Goal: Complete application form

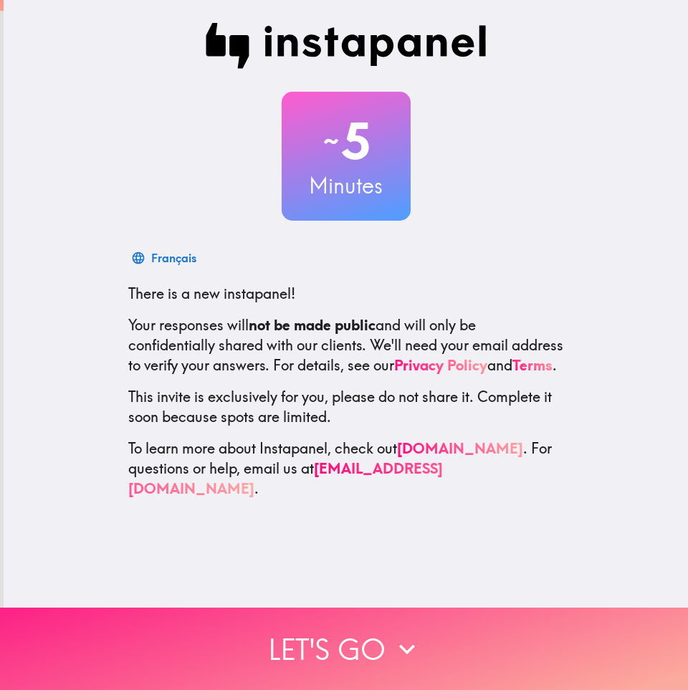
click at [254, 663] on button "Let's go" at bounding box center [344, 648] width 688 height 82
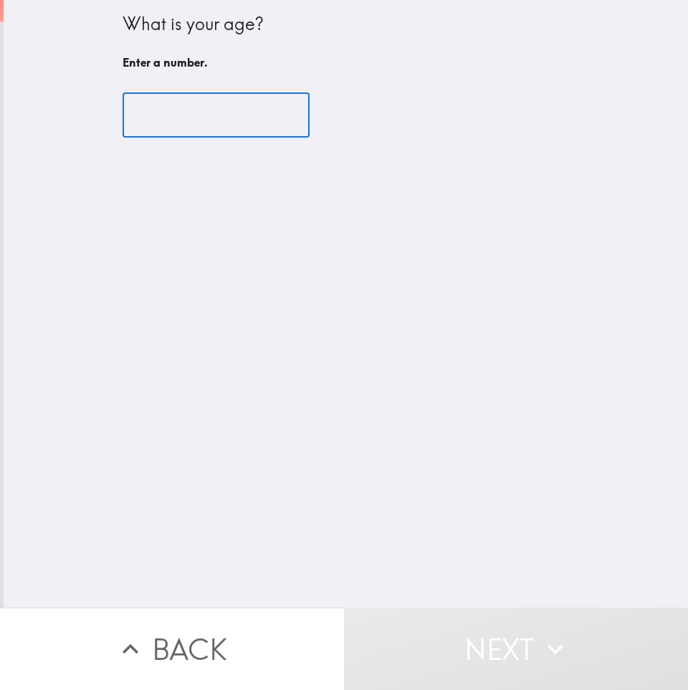
click at [203, 130] on input "number" at bounding box center [215, 115] width 187 height 44
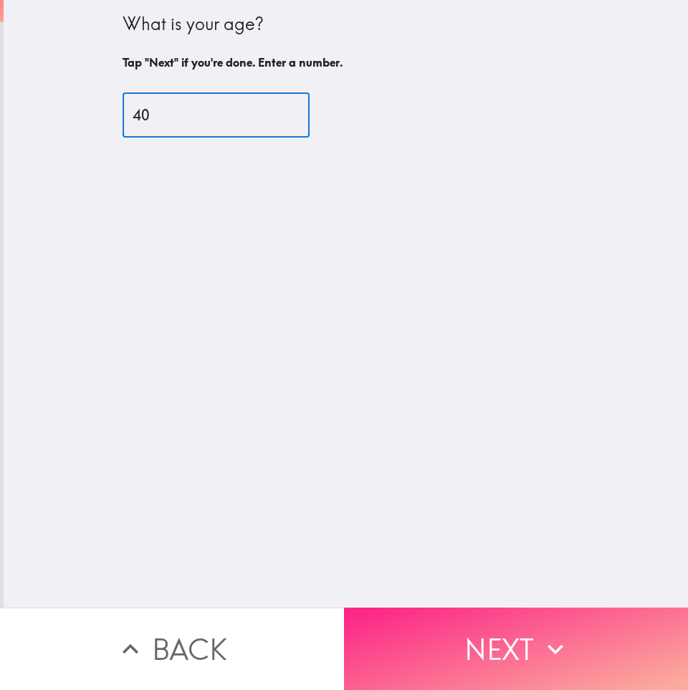
type input "40"
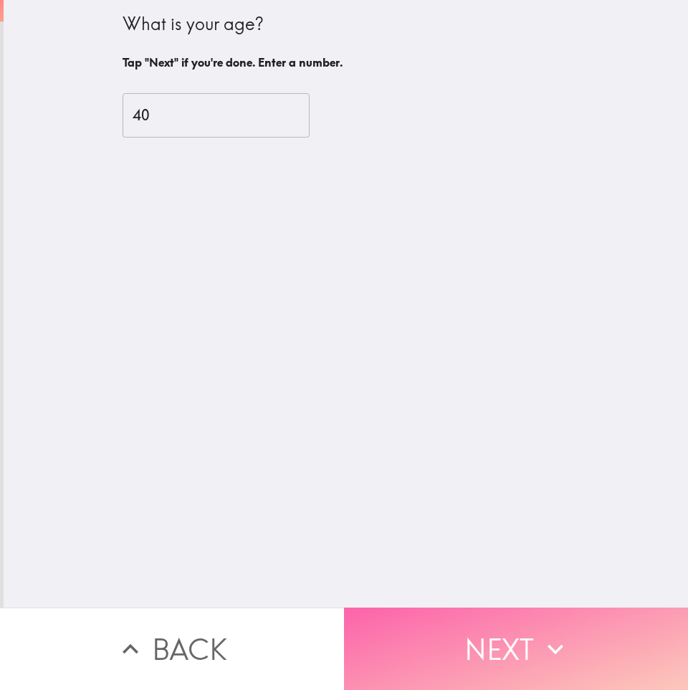
click at [466, 655] on button "Next" at bounding box center [516, 648] width 344 height 82
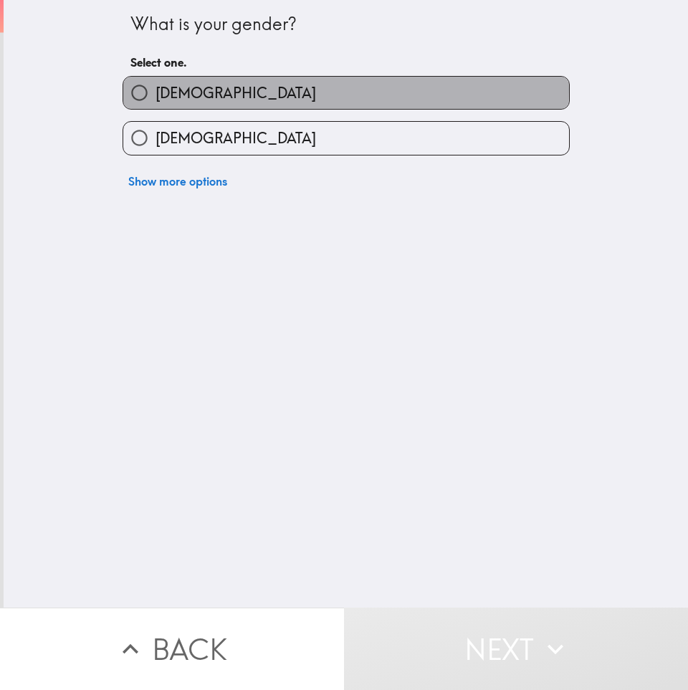
click at [216, 89] on label "[DEMOGRAPHIC_DATA]" at bounding box center [346, 93] width 446 height 32
click at [155, 89] on input "[DEMOGRAPHIC_DATA]" at bounding box center [139, 93] width 32 height 32
radio input "true"
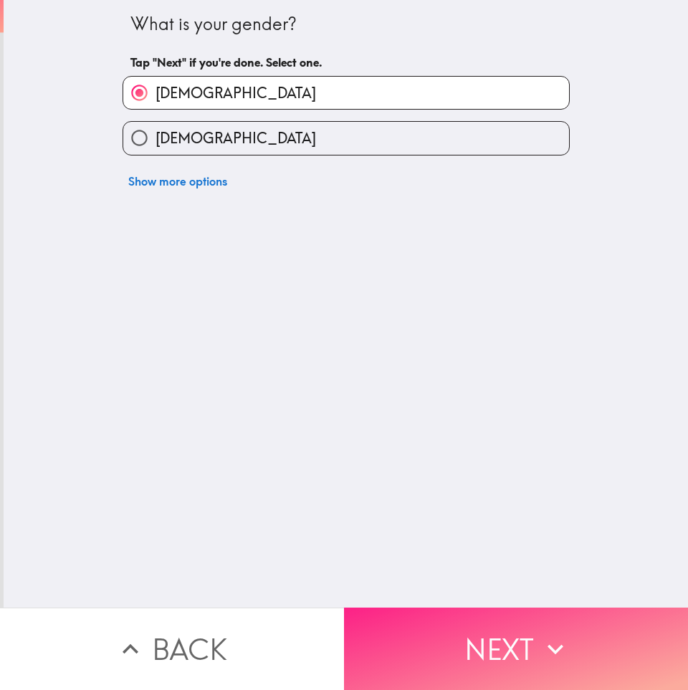
click at [389, 652] on button "Next" at bounding box center [516, 648] width 344 height 82
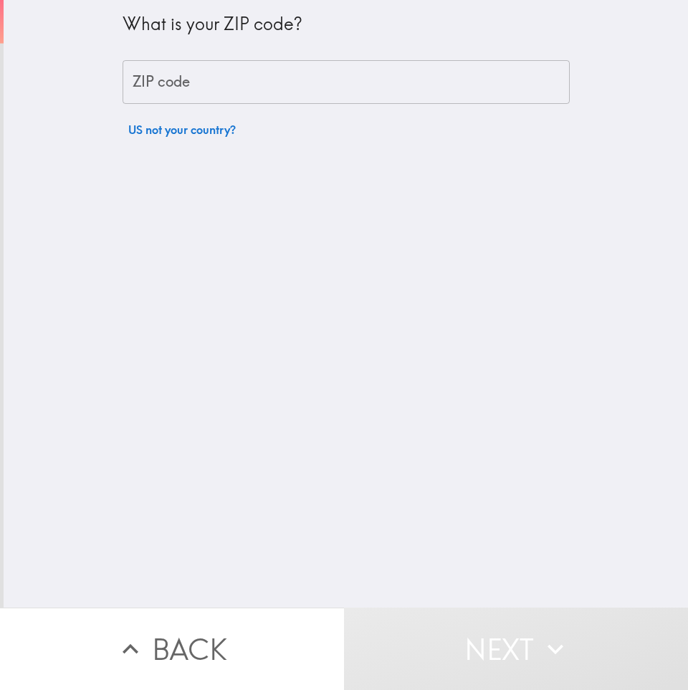
click at [183, 83] on input "ZIP code" at bounding box center [345, 82] width 447 height 44
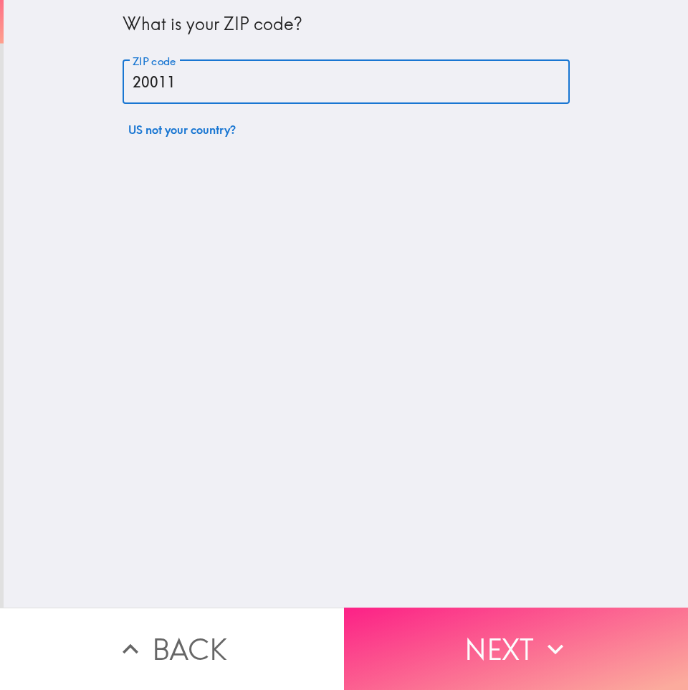
type input "20011"
click at [435, 657] on button "Next" at bounding box center [516, 648] width 344 height 82
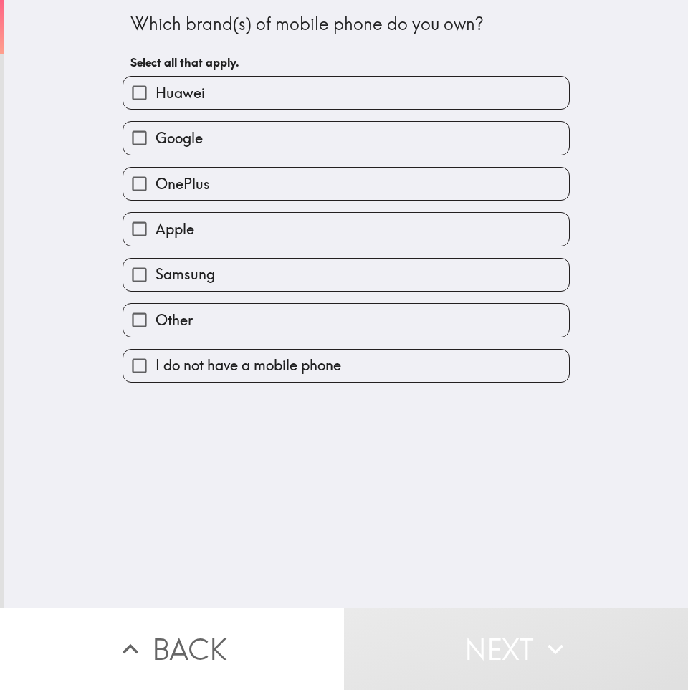
click at [206, 233] on label "Apple" at bounding box center [346, 229] width 446 height 32
click at [155, 233] on input "Apple" at bounding box center [139, 229] width 32 height 32
checkbox input "true"
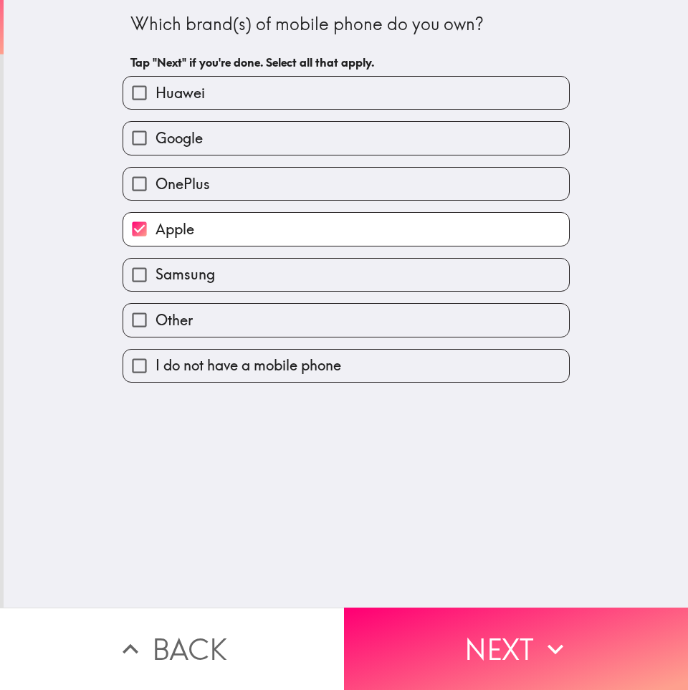
click at [207, 269] on span "Samsung" at bounding box center [184, 274] width 59 height 20
click at [155, 269] on input "Samsung" at bounding box center [139, 275] width 32 height 32
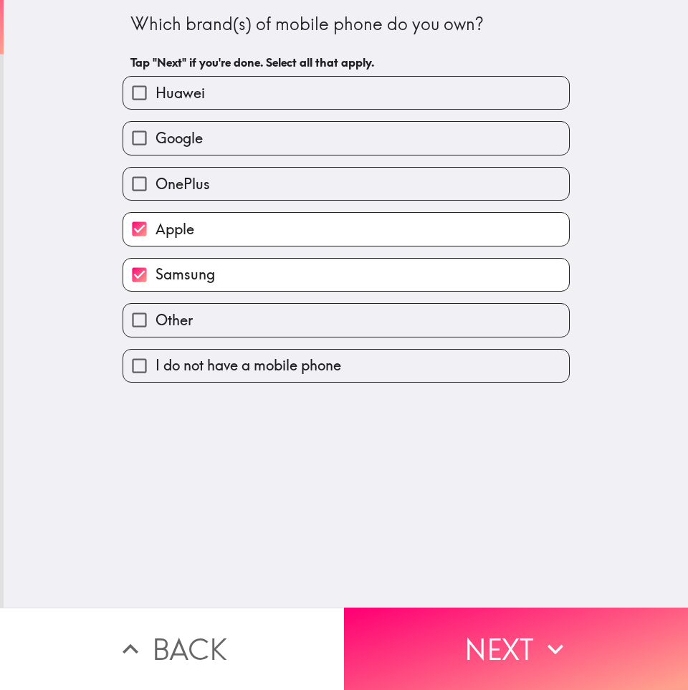
click at [243, 283] on label "Samsung" at bounding box center [346, 275] width 446 height 32
click at [155, 283] on input "Samsung" at bounding box center [139, 275] width 32 height 32
checkbox input "false"
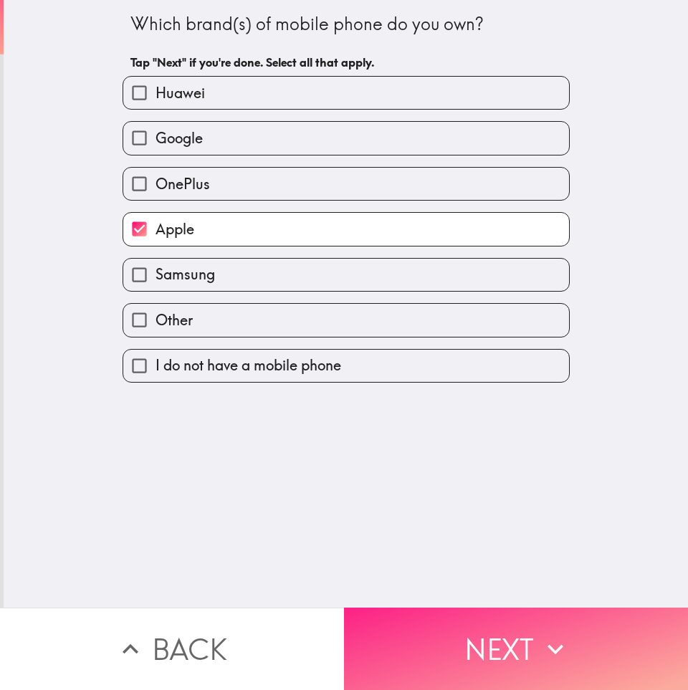
click at [489, 644] on button "Next" at bounding box center [516, 648] width 344 height 82
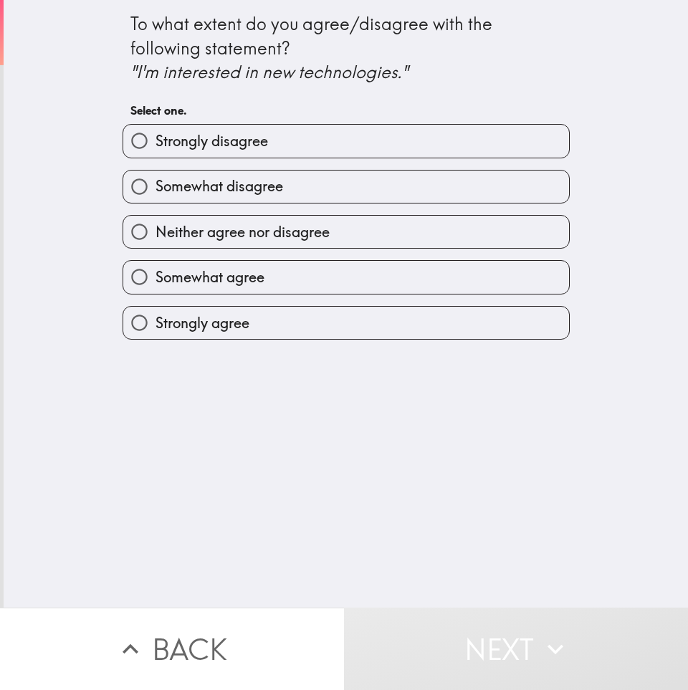
click at [273, 315] on label "Strongly agree" at bounding box center [346, 323] width 446 height 32
click at [155, 315] on input "Strongly agree" at bounding box center [139, 323] width 32 height 32
radio input "true"
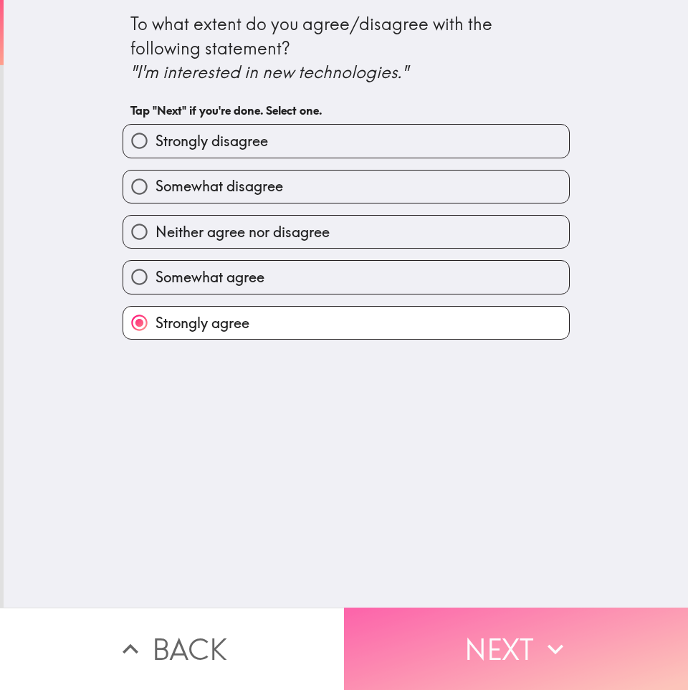
click at [453, 632] on button "Next" at bounding box center [516, 648] width 344 height 82
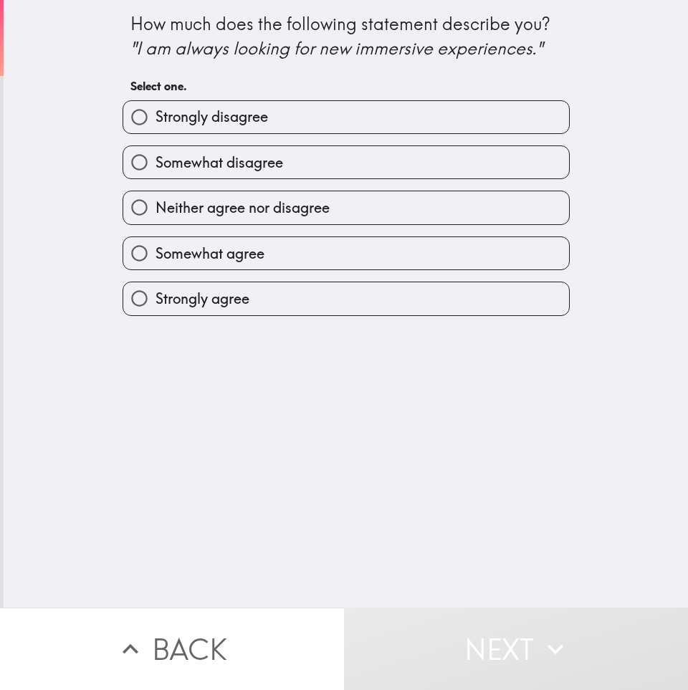
click at [264, 299] on label "Strongly agree" at bounding box center [346, 298] width 446 height 32
click at [155, 299] on input "Strongly agree" at bounding box center [139, 298] width 32 height 32
radio input "true"
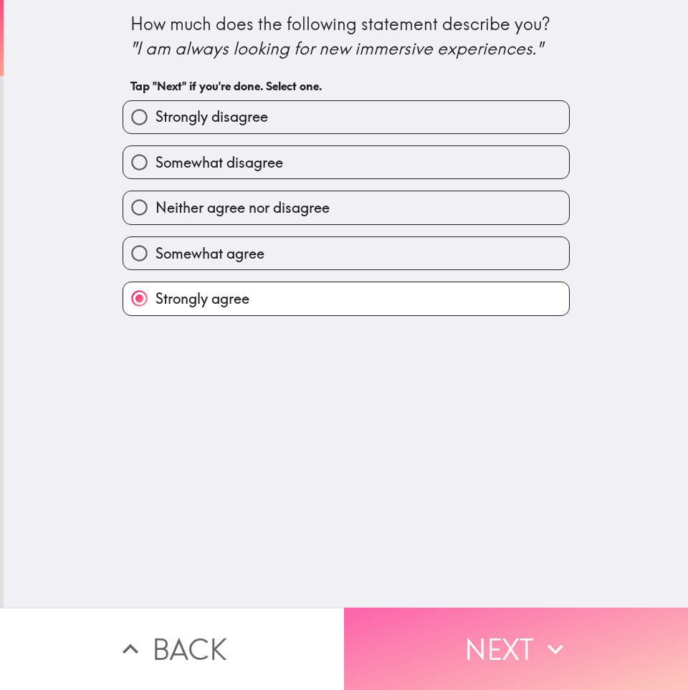
click at [491, 661] on button "Next" at bounding box center [516, 648] width 344 height 82
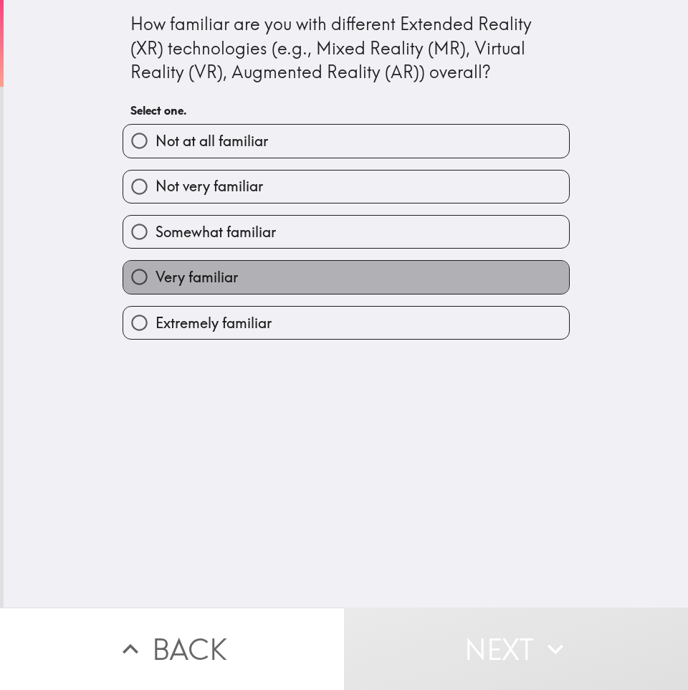
click at [319, 274] on label "Very familiar" at bounding box center [346, 277] width 446 height 32
click at [155, 274] on input "Very familiar" at bounding box center [139, 277] width 32 height 32
radio input "true"
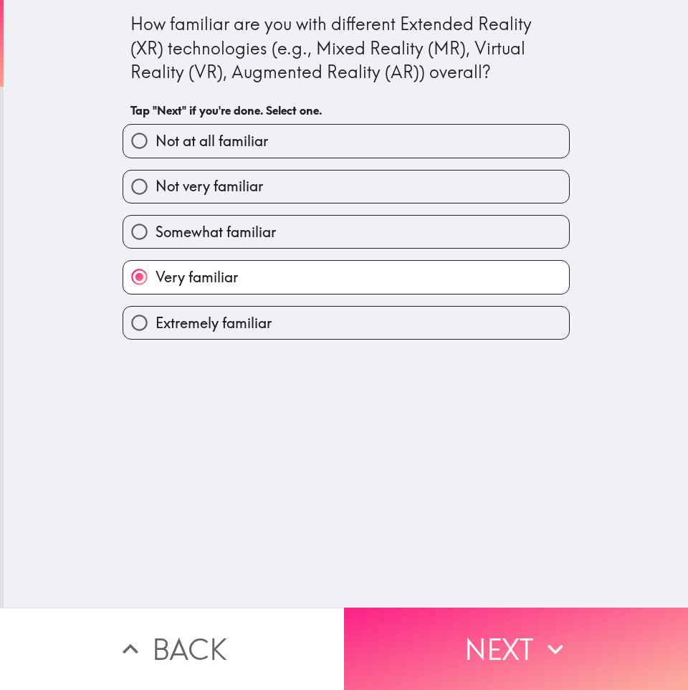
click at [438, 655] on button "Next" at bounding box center [516, 648] width 344 height 82
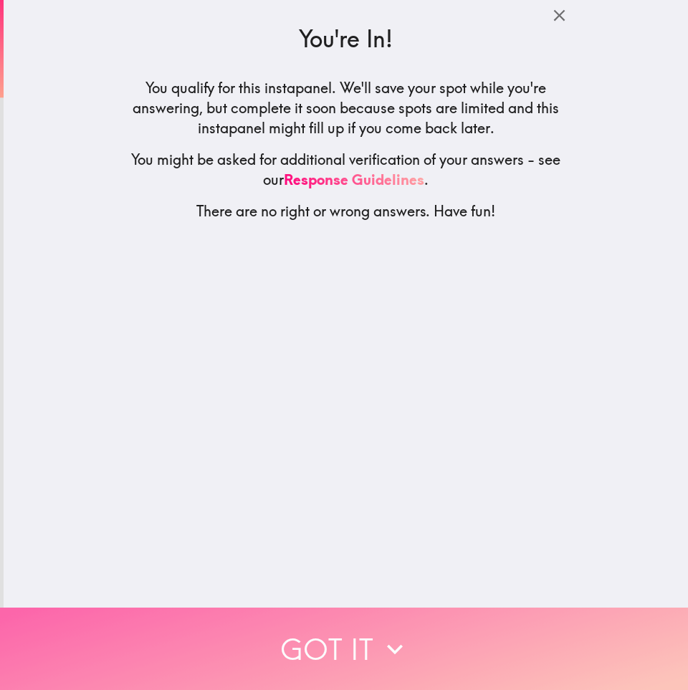
click at [438, 655] on button "Got it" at bounding box center [344, 648] width 688 height 82
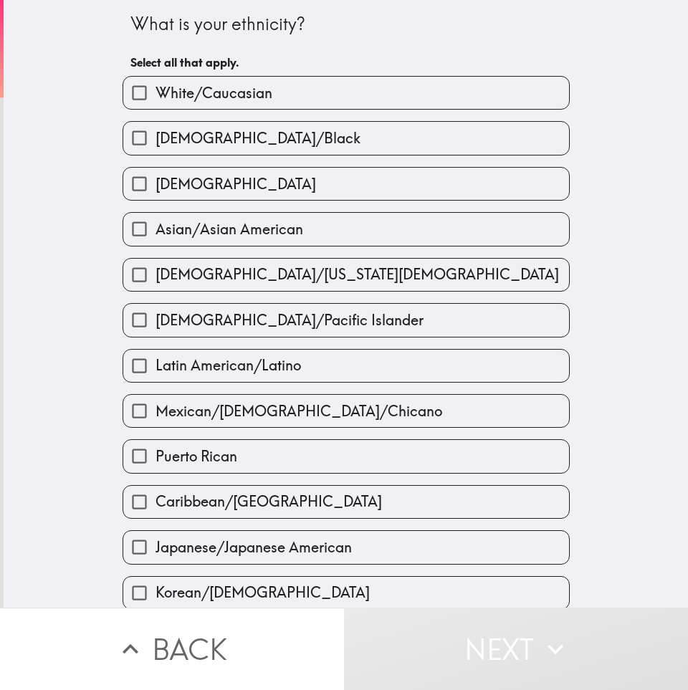
click at [215, 145] on span "[DEMOGRAPHIC_DATA]/Black" at bounding box center [257, 138] width 205 height 20
click at [155, 145] on input "[DEMOGRAPHIC_DATA]/Black" at bounding box center [139, 138] width 32 height 32
checkbox input "true"
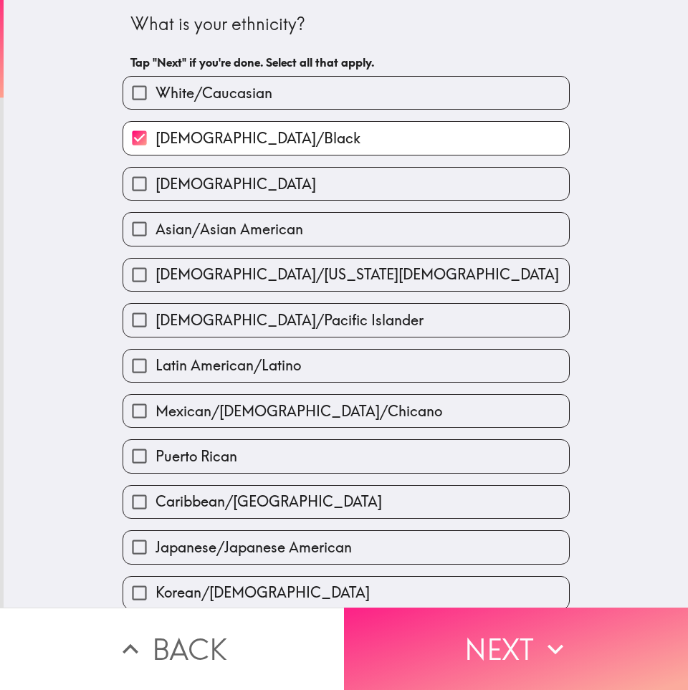
click at [486, 675] on button "Next" at bounding box center [516, 648] width 344 height 82
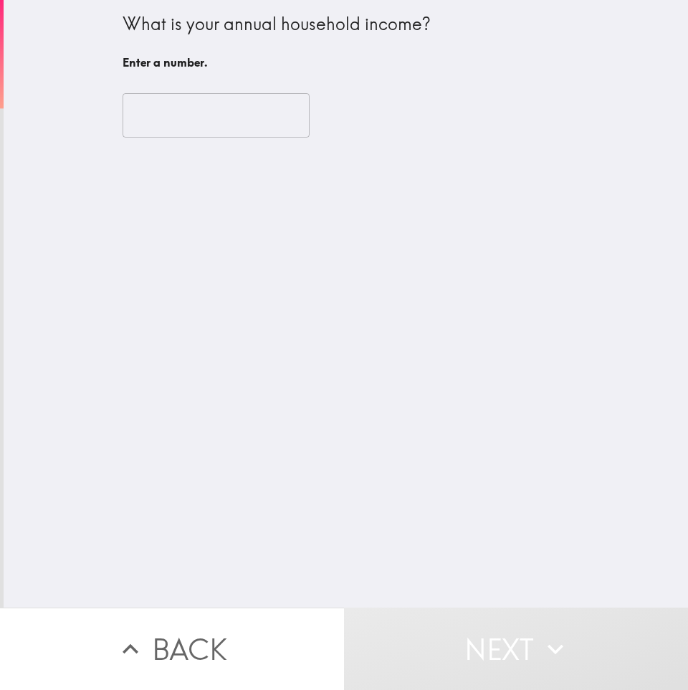
click at [203, 125] on input "number" at bounding box center [215, 115] width 187 height 44
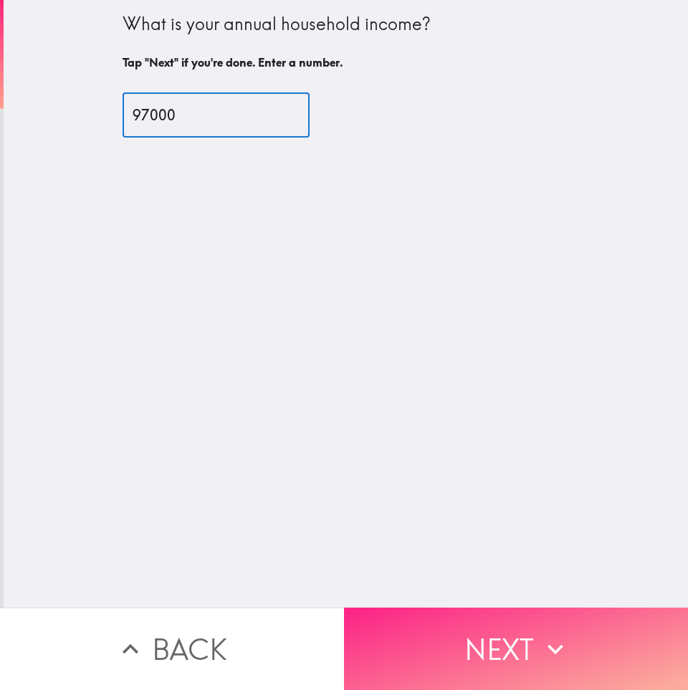
type input "97000"
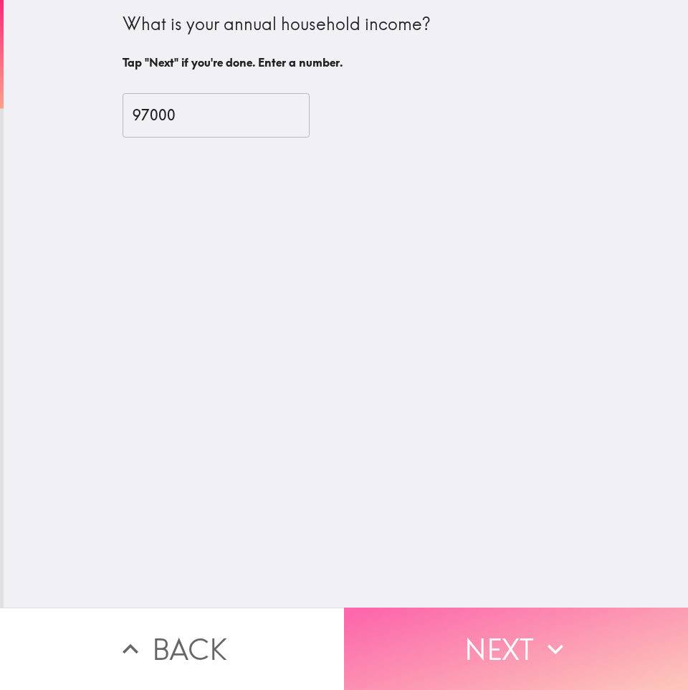
click at [400, 647] on button "Next" at bounding box center [516, 648] width 344 height 82
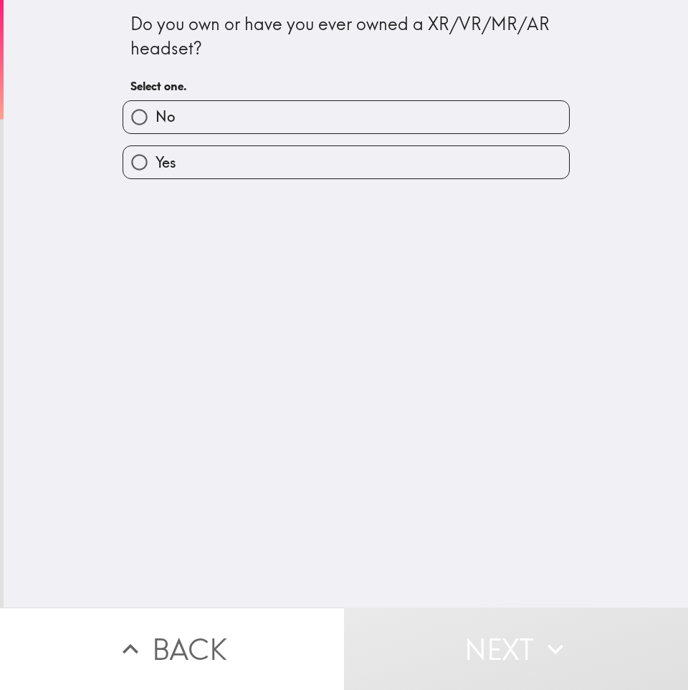
click at [306, 186] on div "Do you own or have you ever owned a XR/VR/MR/AR headset? Select one. No Yes" at bounding box center [346, 303] width 684 height 607
click at [304, 185] on div "Do you own or have you ever owned a XR/VR/MR/AR headset? Select one. No Yes" at bounding box center [346, 303] width 684 height 607
click at [266, 160] on label "Yes" at bounding box center [346, 162] width 446 height 32
click at [155, 160] on input "Yes" at bounding box center [139, 162] width 32 height 32
radio input "true"
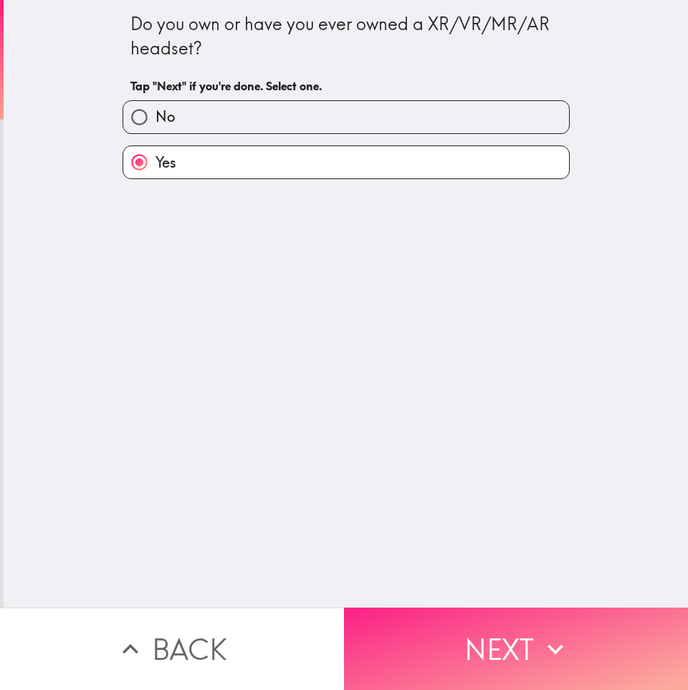
click at [486, 617] on button "Next" at bounding box center [516, 648] width 344 height 82
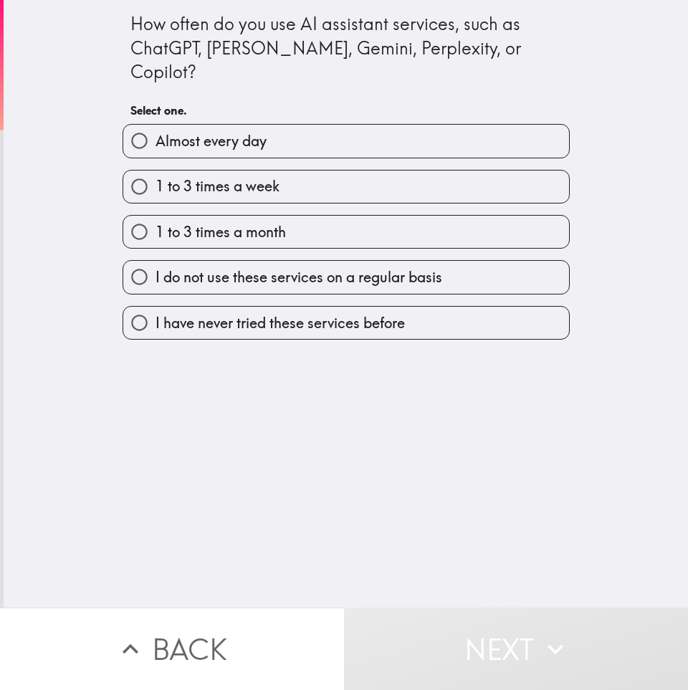
click at [295, 129] on label "Almost every day" at bounding box center [346, 141] width 446 height 32
click at [155, 129] on input "Almost every day" at bounding box center [139, 141] width 32 height 32
radio input "true"
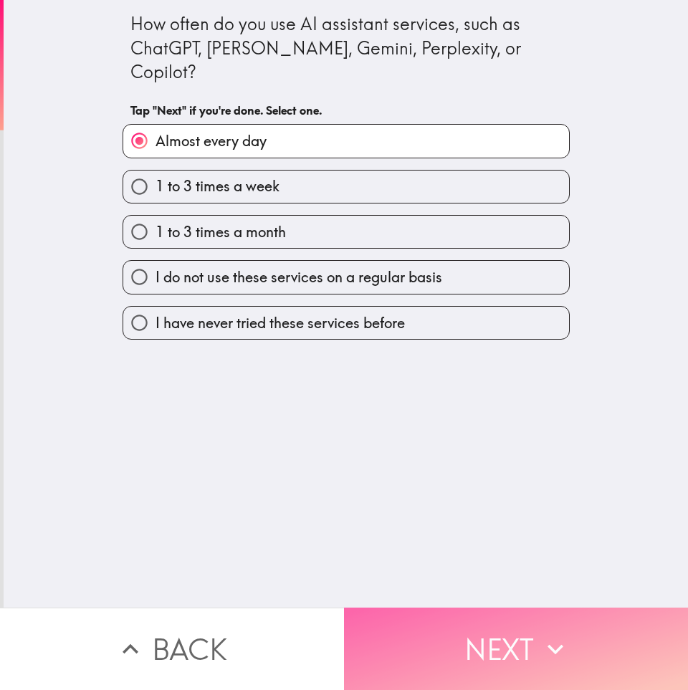
click at [443, 665] on button "Next" at bounding box center [516, 648] width 344 height 82
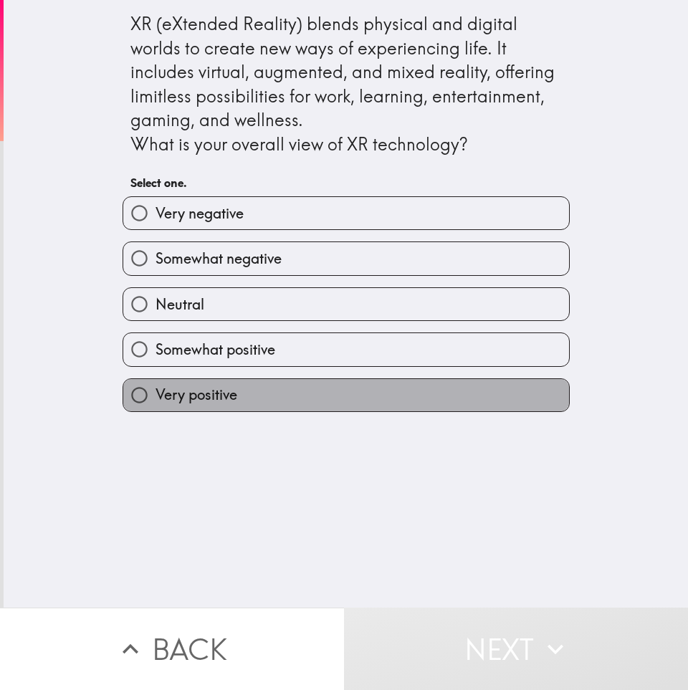
click at [271, 391] on label "Very positive" at bounding box center [346, 395] width 446 height 32
click at [155, 391] on input "Very positive" at bounding box center [139, 395] width 32 height 32
radio input "true"
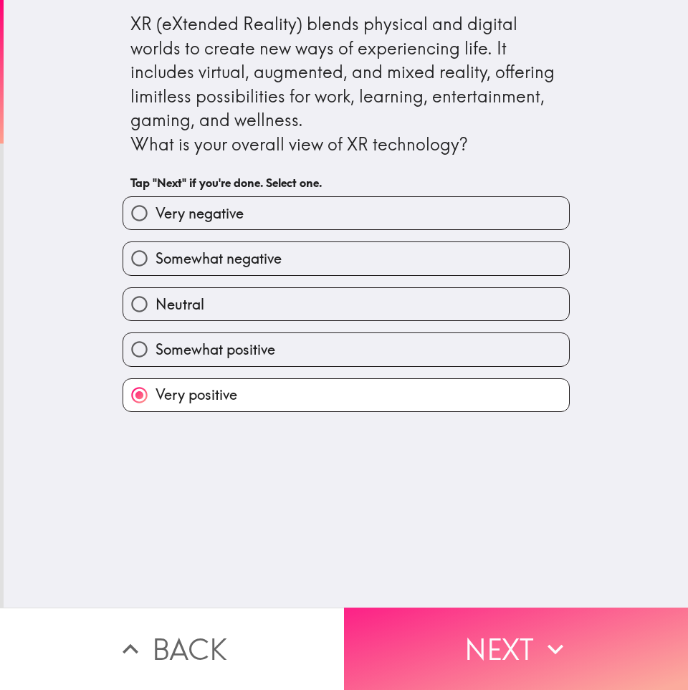
click at [430, 655] on button "Next" at bounding box center [516, 648] width 344 height 82
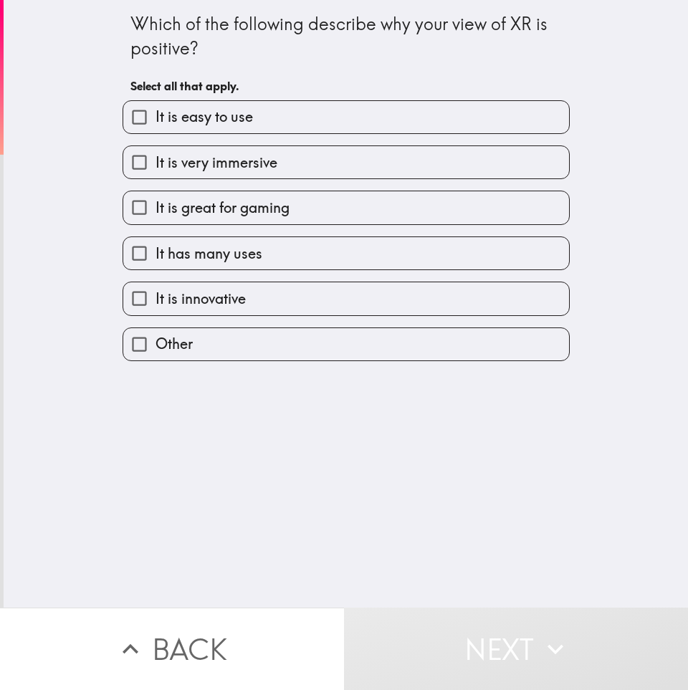
click at [212, 127] on label "It is easy to use" at bounding box center [346, 117] width 446 height 32
click at [155, 127] on input "It is easy to use" at bounding box center [139, 117] width 32 height 32
checkbox input "true"
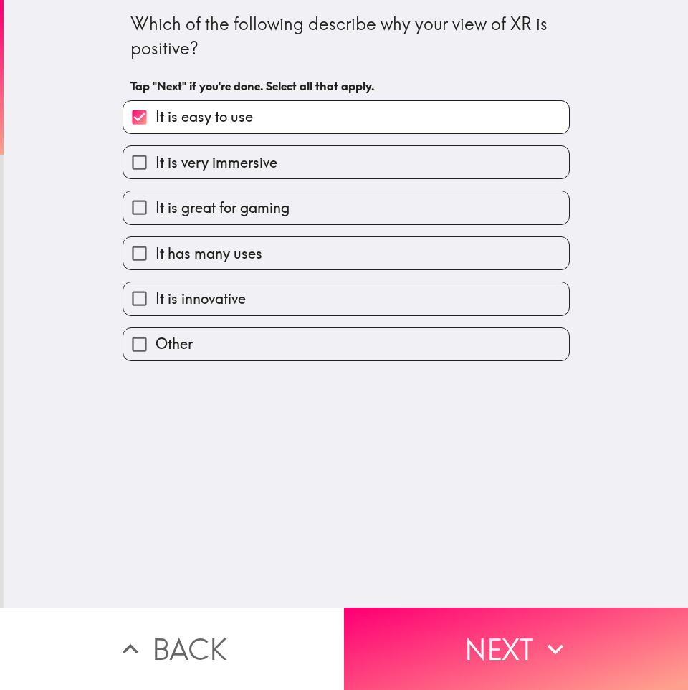
click at [283, 197] on label "It is great for gaming" at bounding box center [346, 207] width 446 height 32
click at [155, 197] on input "It is great for gaming" at bounding box center [139, 207] width 32 height 32
checkbox input "true"
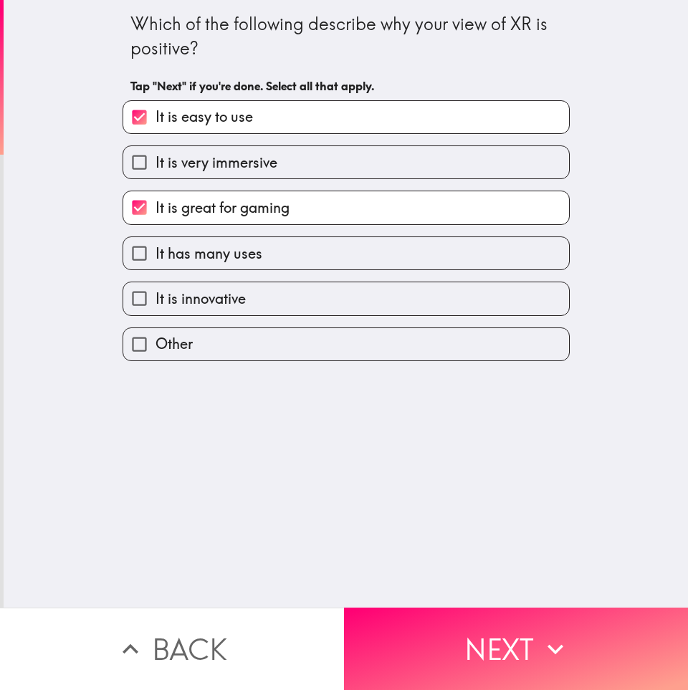
click at [304, 163] on label "It is very immersive" at bounding box center [346, 162] width 446 height 32
click at [155, 163] on input "It is very immersive" at bounding box center [139, 162] width 32 height 32
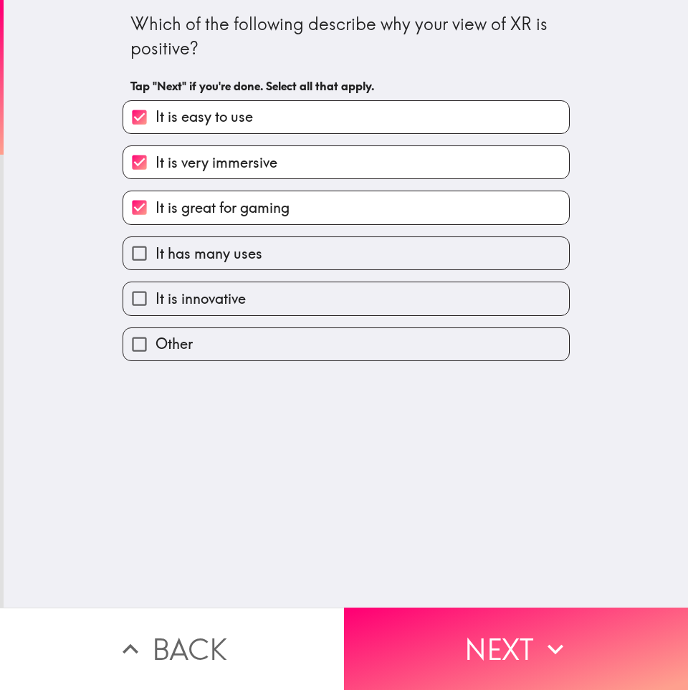
click at [258, 175] on label "It is very immersive" at bounding box center [346, 162] width 446 height 32
click at [155, 175] on input "It is very immersive" at bounding box center [139, 162] width 32 height 32
checkbox input "false"
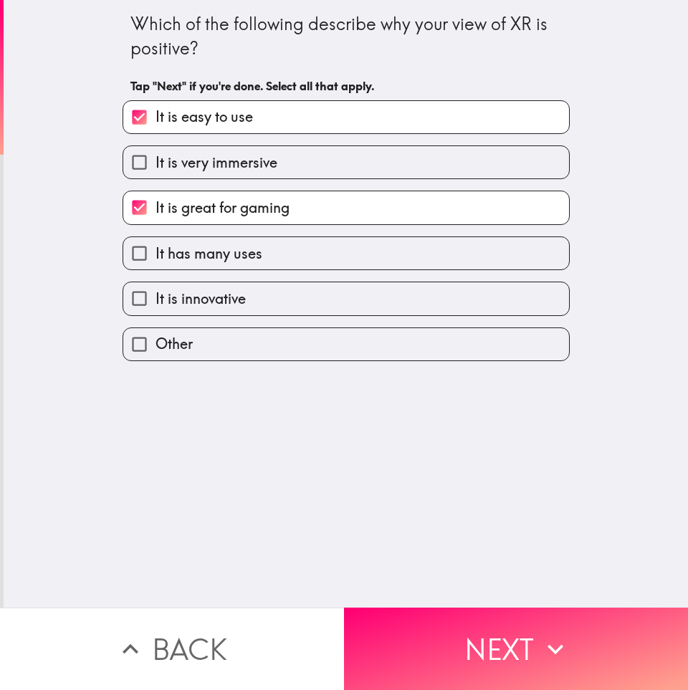
click at [281, 294] on label "It is innovative" at bounding box center [346, 298] width 446 height 32
click at [155, 294] on input "It is innovative" at bounding box center [139, 298] width 32 height 32
checkbox input "true"
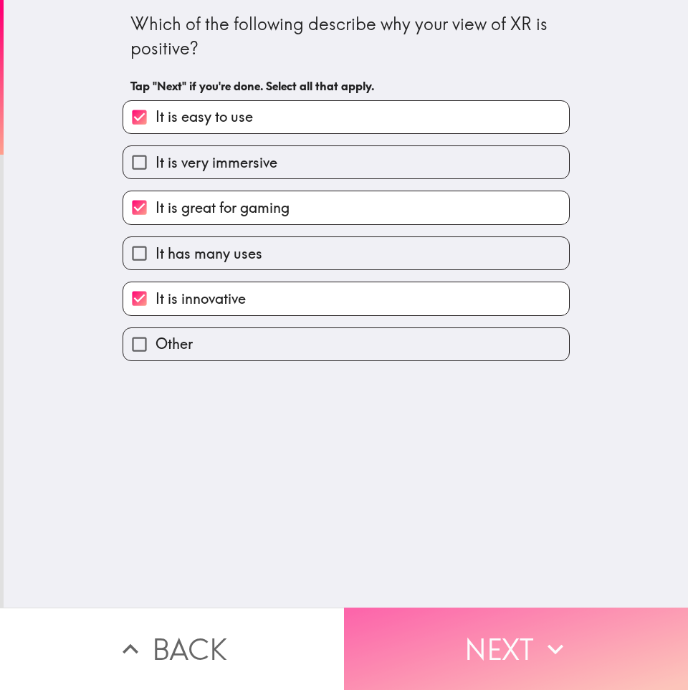
click at [417, 627] on button "Next" at bounding box center [516, 648] width 344 height 82
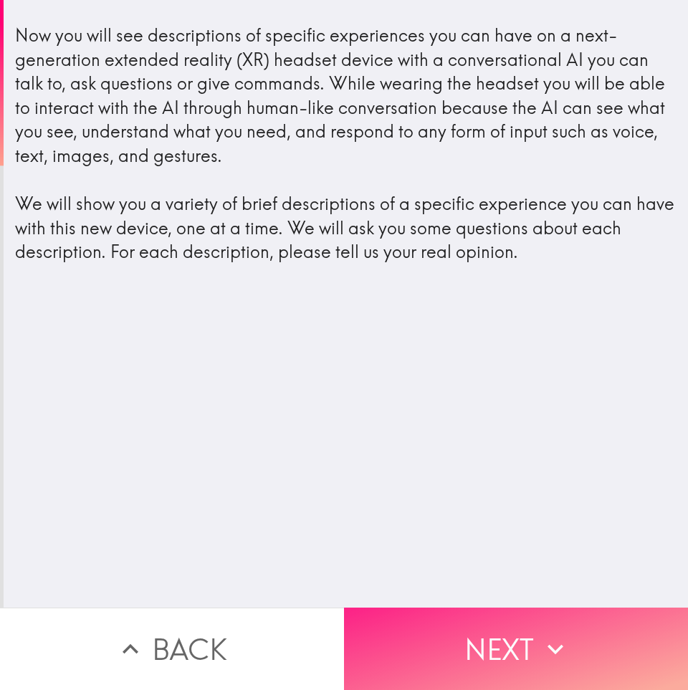
click at [461, 625] on button "Next" at bounding box center [516, 648] width 344 height 82
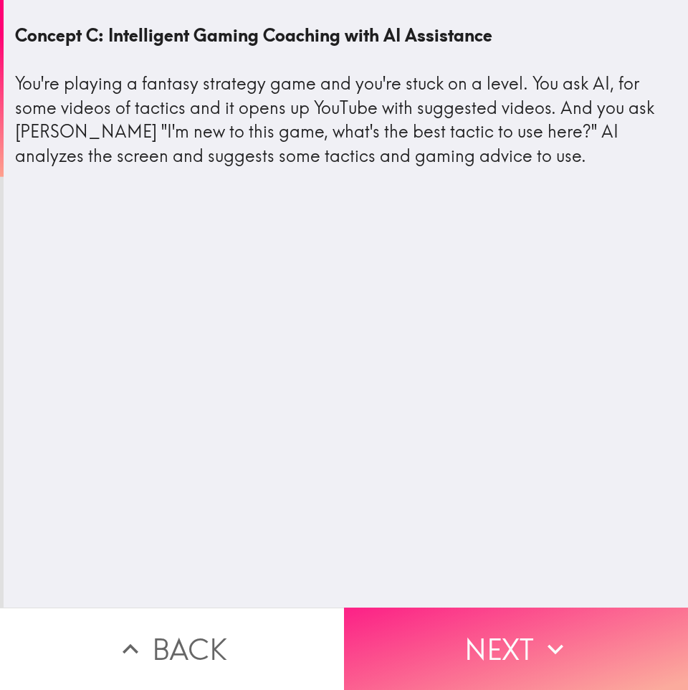
click at [430, 639] on button "Next" at bounding box center [516, 648] width 344 height 82
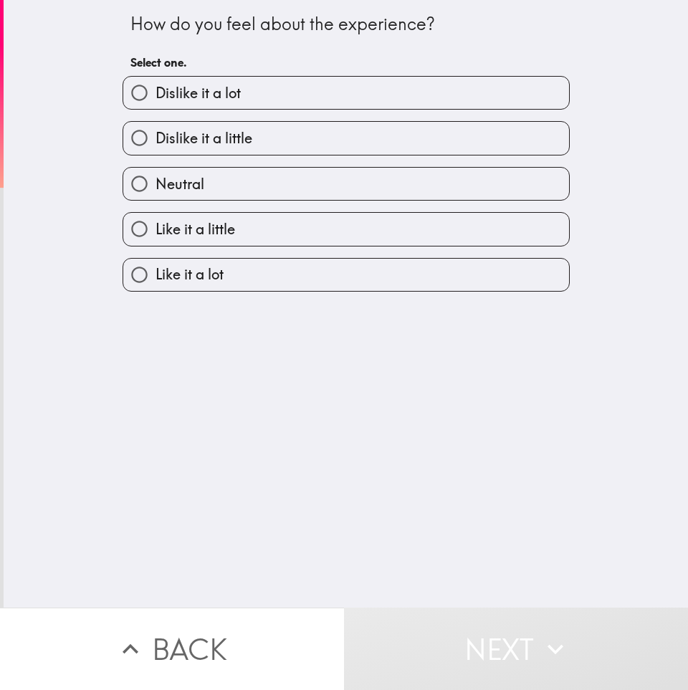
click at [283, 275] on label "Like it a lot" at bounding box center [346, 275] width 446 height 32
click at [155, 275] on input "Like it a lot" at bounding box center [139, 275] width 32 height 32
radio input "true"
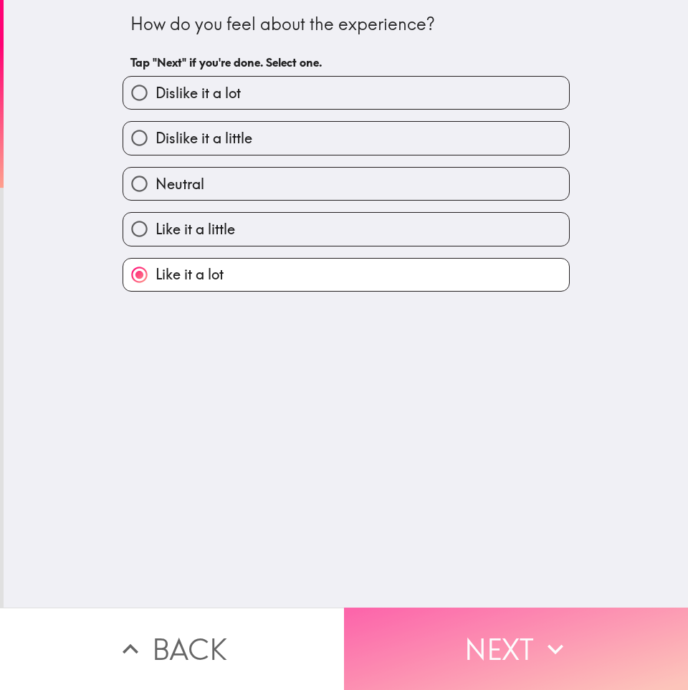
click at [429, 630] on button "Next" at bounding box center [516, 648] width 344 height 82
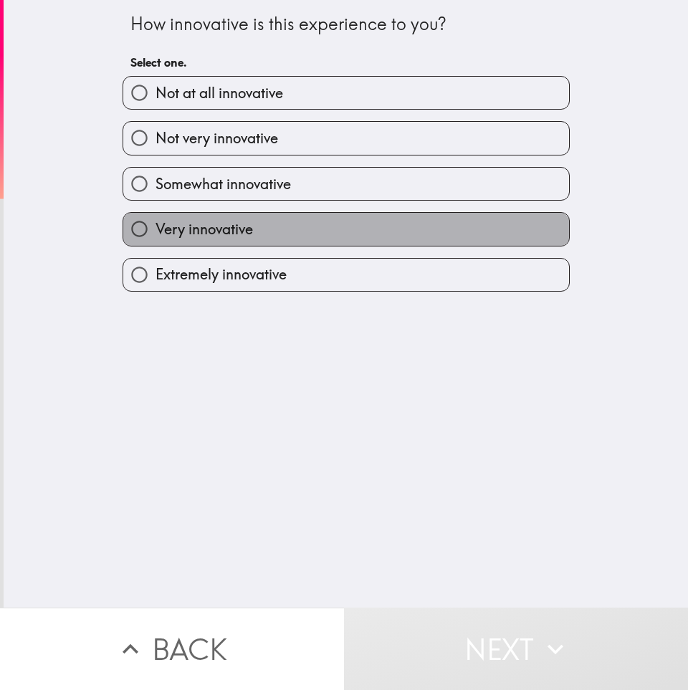
click at [347, 228] on label "Very innovative" at bounding box center [346, 229] width 446 height 32
click at [155, 228] on input "Very innovative" at bounding box center [139, 229] width 32 height 32
radio input "true"
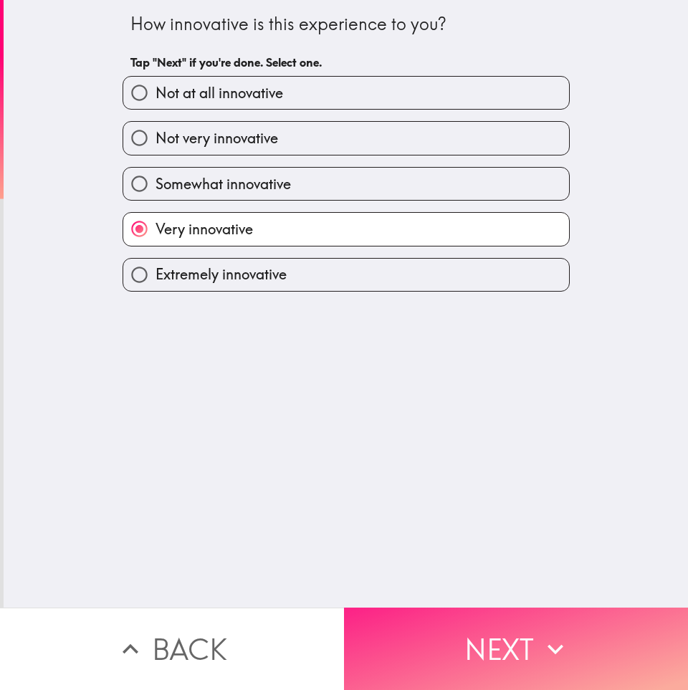
click at [408, 660] on button "Next" at bounding box center [516, 648] width 344 height 82
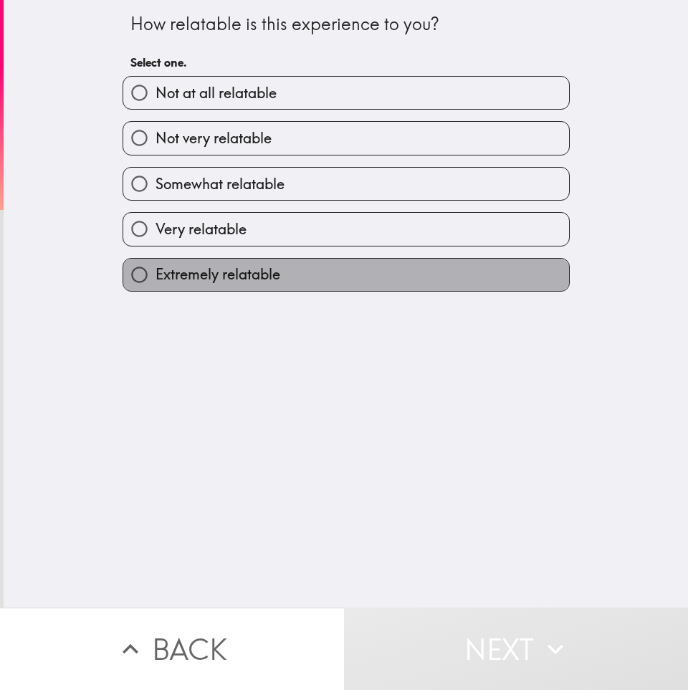
click at [304, 270] on label "Extremely relatable" at bounding box center [346, 275] width 446 height 32
click at [155, 270] on input "Extremely relatable" at bounding box center [139, 275] width 32 height 32
radio input "true"
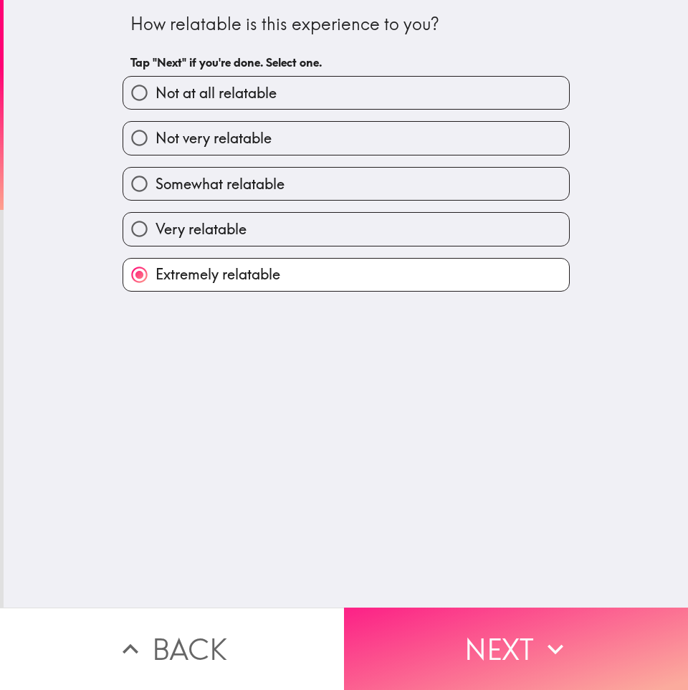
click at [406, 645] on button "Next" at bounding box center [516, 648] width 344 height 82
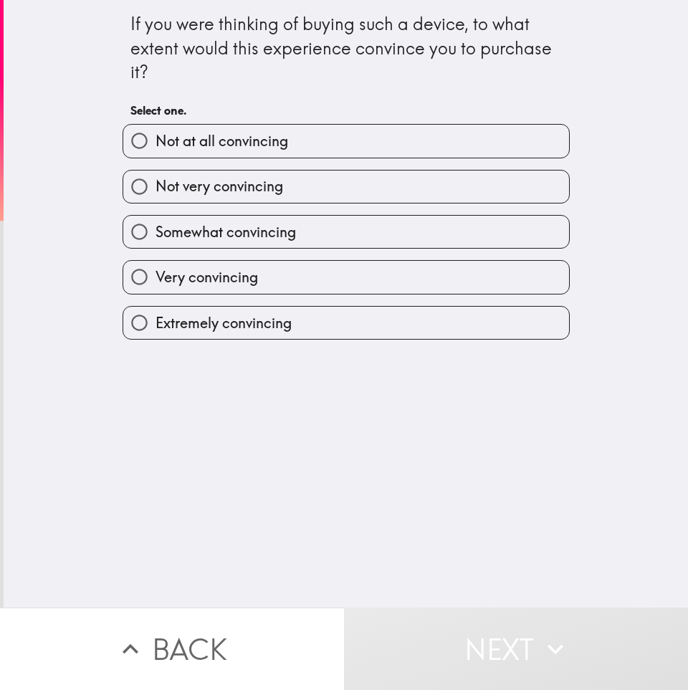
click at [261, 269] on label "Very convincing" at bounding box center [346, 277] width 446 height 32
click at [155, 269] on input "Very convincing" at bounding box center [139, 277] width 32 height 32
radio input "true"
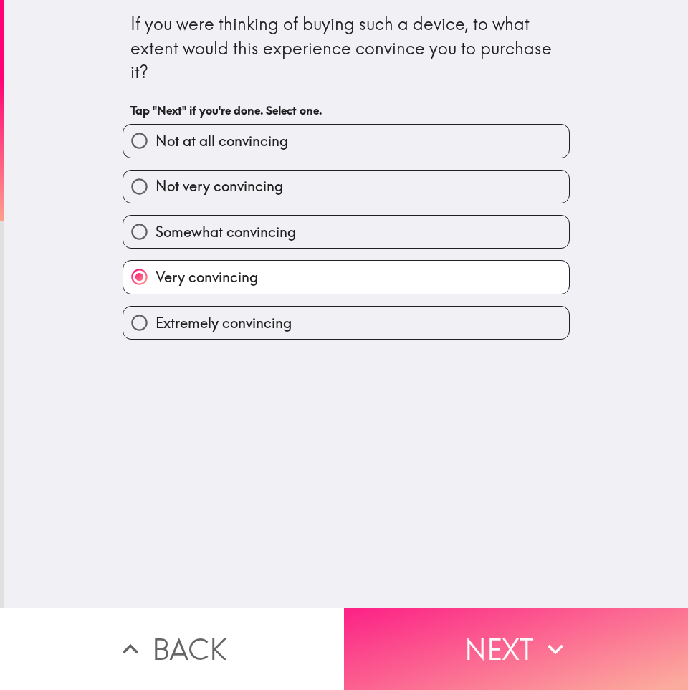
click at [428, 625] on button "Next" at bounding box center [516, 648] width 344 height 82
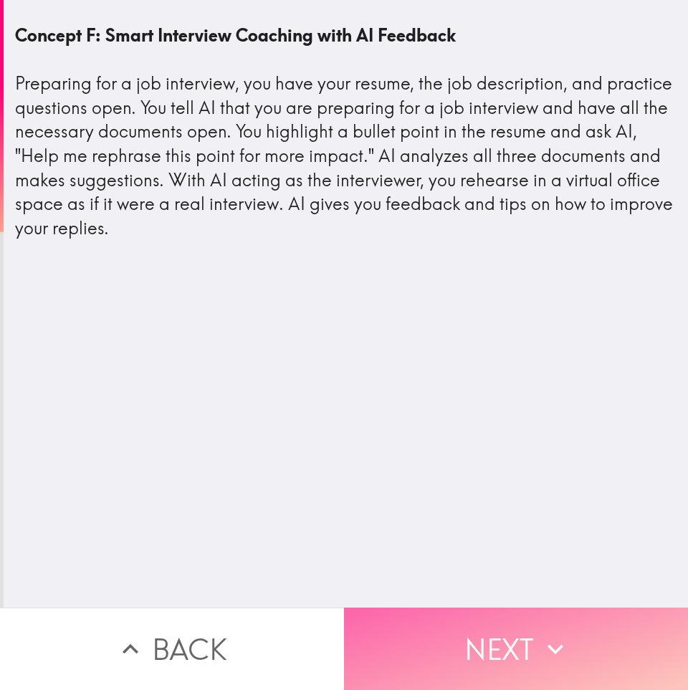
click at [453, 668] on button "Next" at bounding box center [516, 648] width 344 height 82
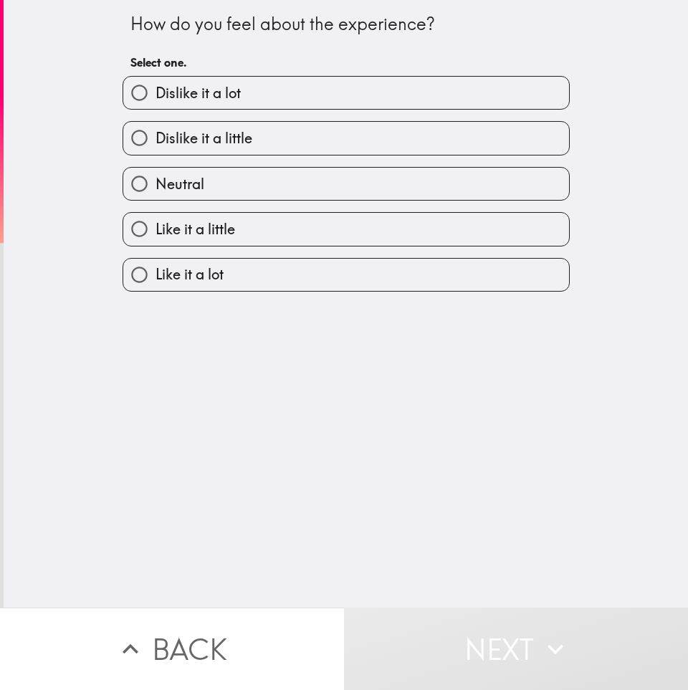
click at [411, 228] on label "Like it a little" at bounding box center [346, 229] width 446 height 32
click at [155, 228] on input "Like it a little" at bounding box center [139, 229] width 32 height 32
radio input "true"
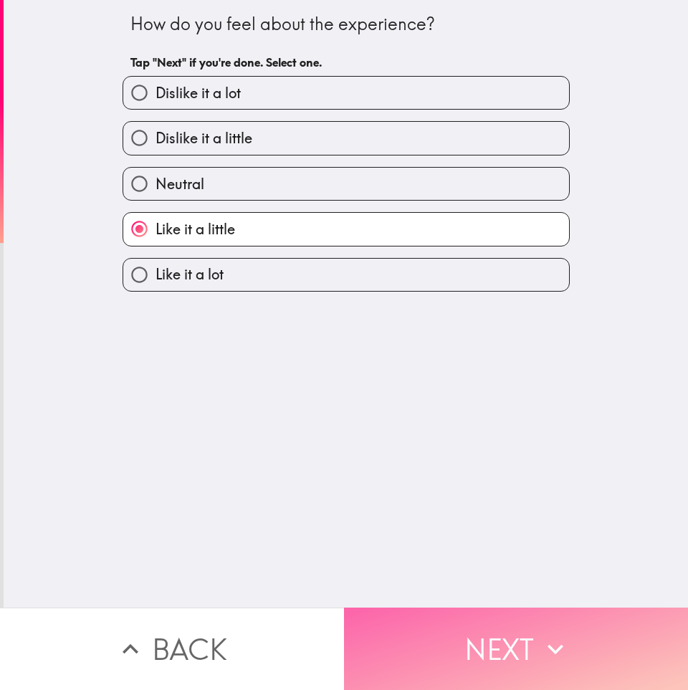
click at [495, 642] on button "Next" at bounding box center [516, 648] width 344 height 82
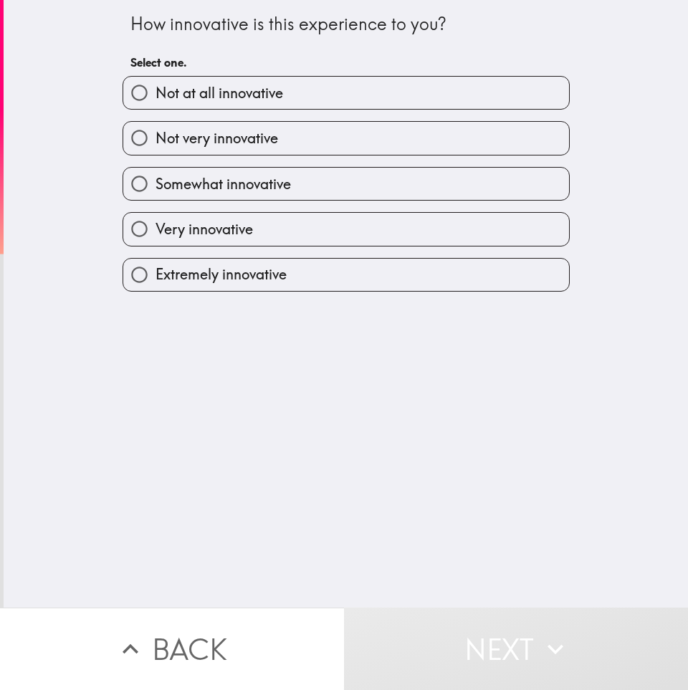
click at [365, 235] on label "Very innovative" at bounding box center [346, 229] width 446 height 32
click at [155, 235] on input "Very innovative" at bounding box center [139, 229] width 32 height 32
radio input "true"
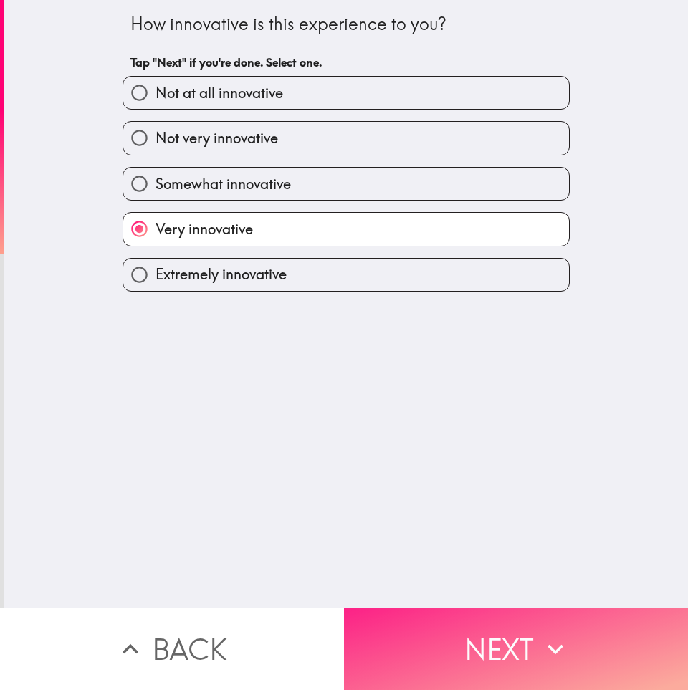
click at [489, 645] on button "Next" at bounding box center [516, 648] width 344 height 82
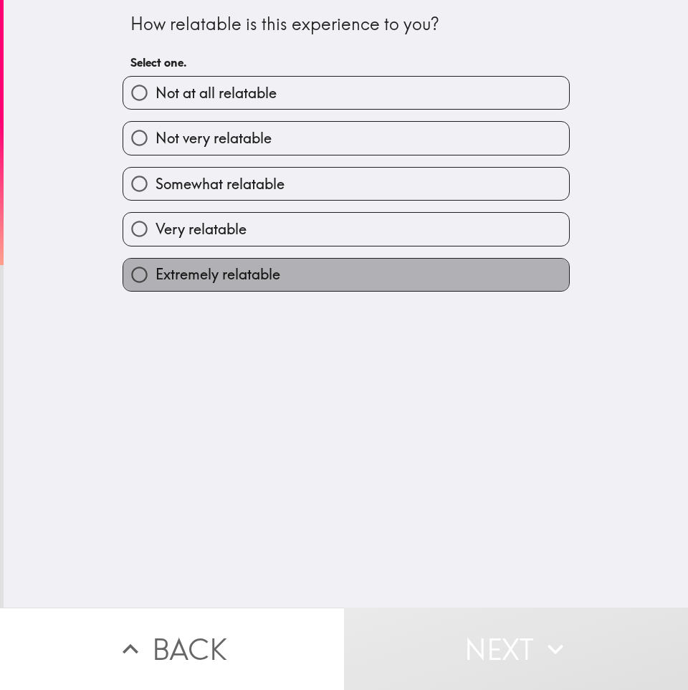
click at [367, 282] on label "Extremely relatable" at bounding box center [346, 275] width 446 height 32
click at [155, 282] on input "Extremely relatable" at bounding box center [139, 275] width 32 height 32
radio input "true"
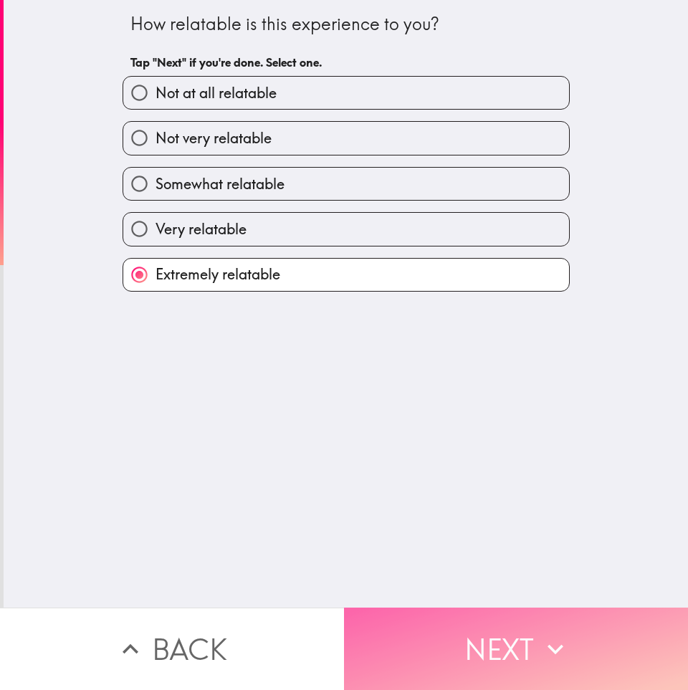
click at [392, 645] on button "Next" at bounding box center [516, 648] width 344 height 82
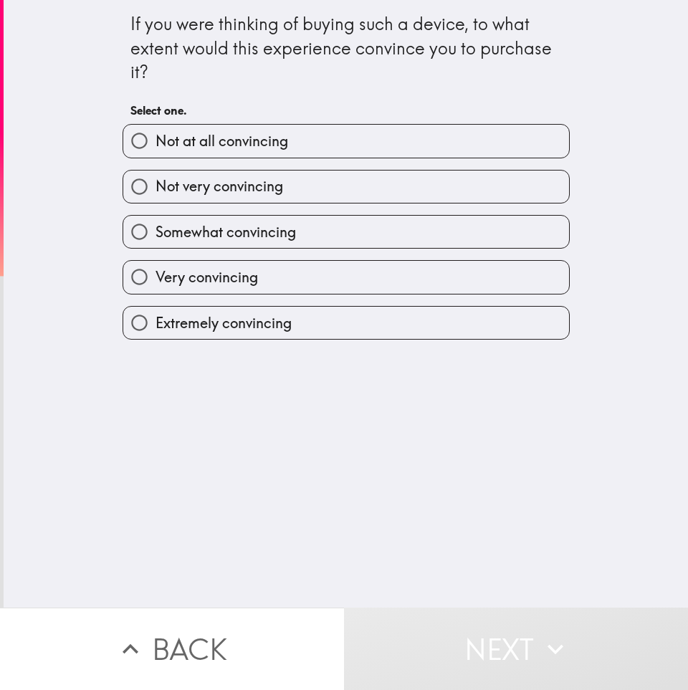
click at [307, 276] on label "Very convincing" at bounding box center [346, 277] width 446 height 32
click at [155, 276] on input "Very convincing" at bounding box center [139, 277] width 32 height 32
radio input "true"
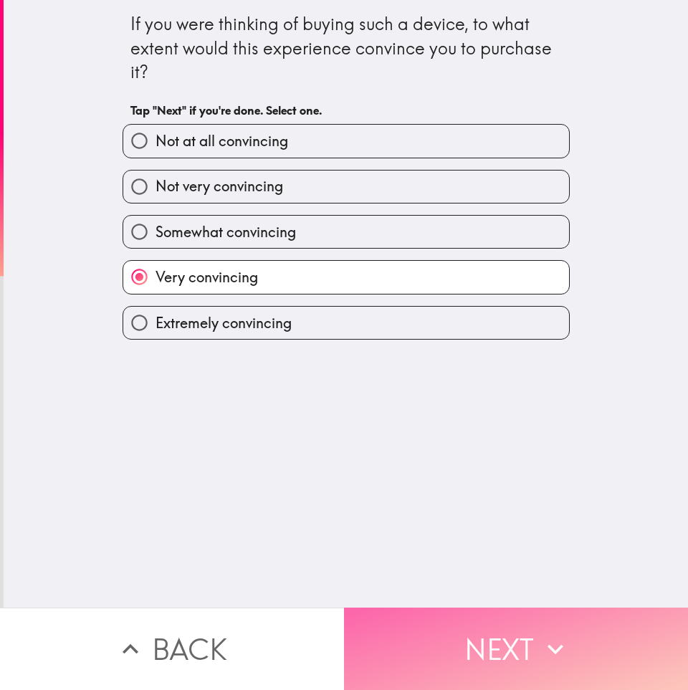
click at [448, 637] on button "Next" at bounding box center [516, 648] width 344 height 82
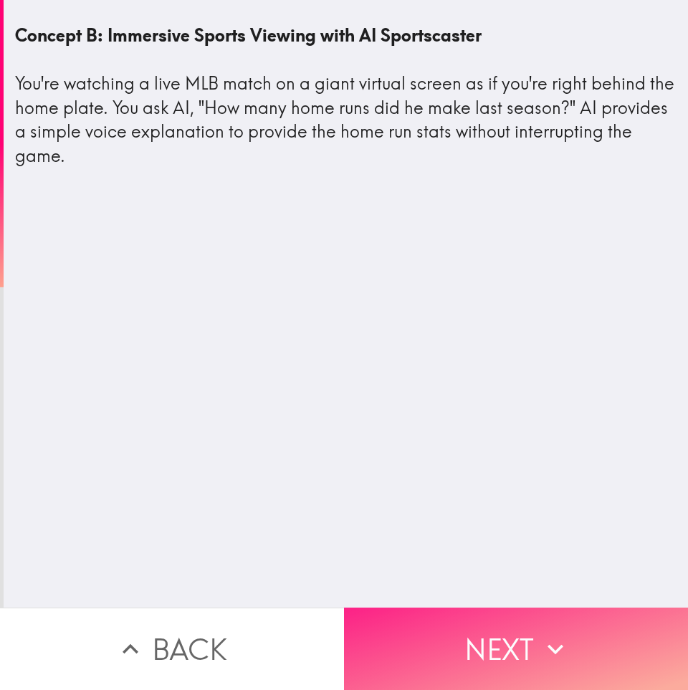
click at [474, 659] on button "Next" at bounding box center [516, 648] width 344 height 82
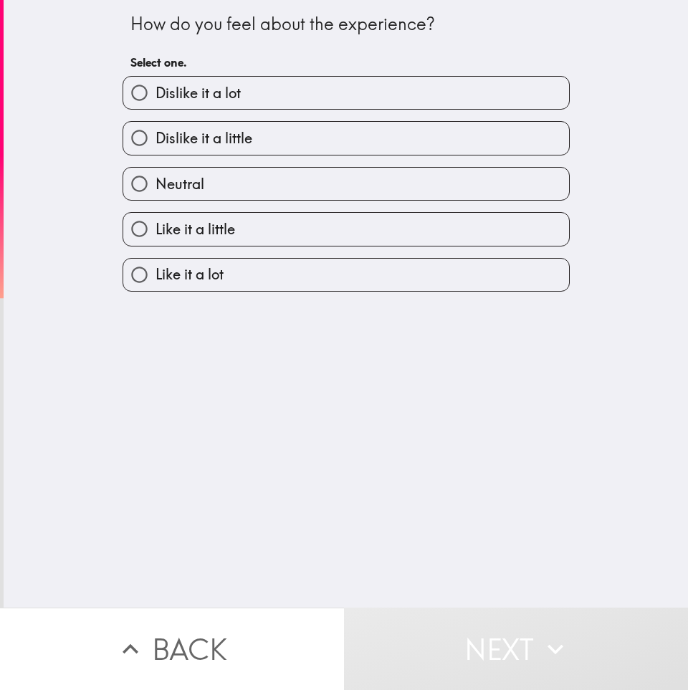
click at [354, 264] on label "Like it a lot" at bounding box center [346, 275] width 446 height 32
click at [155, 264] on input "Like it a lot" at bounding box center [139, 275] width 32 height 32
radio input "true"
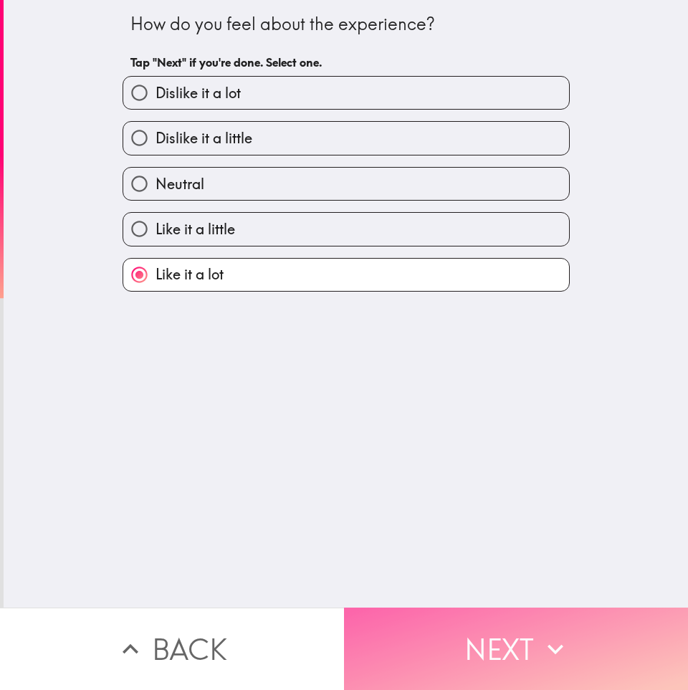
click at [480, 652] on button "Next" at bounding box center [516, 648] width 344 height 82
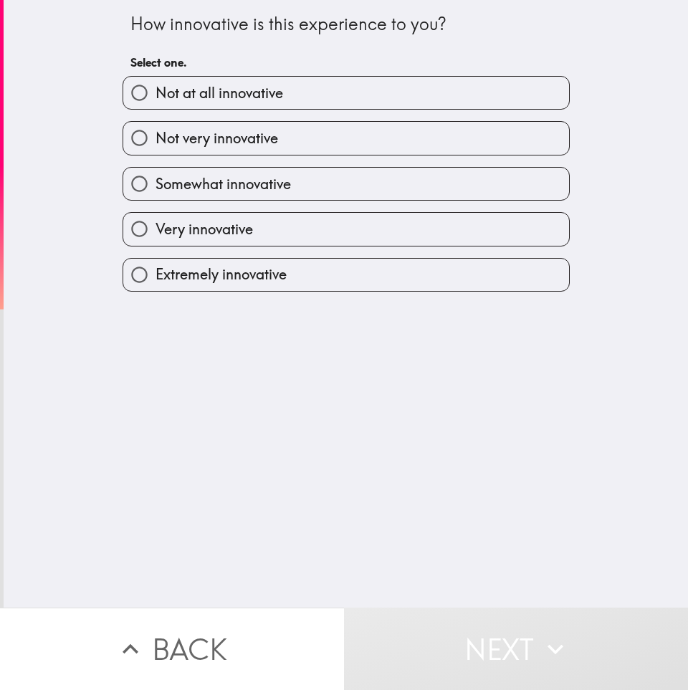
click at [324, 234] on label "Very innovative" at bounding box center [346, 229] width 446 height 32
click at [155, 234] on input "Very innovative" at bounding box center [139, 229] width 32 height 32
radio input "true"
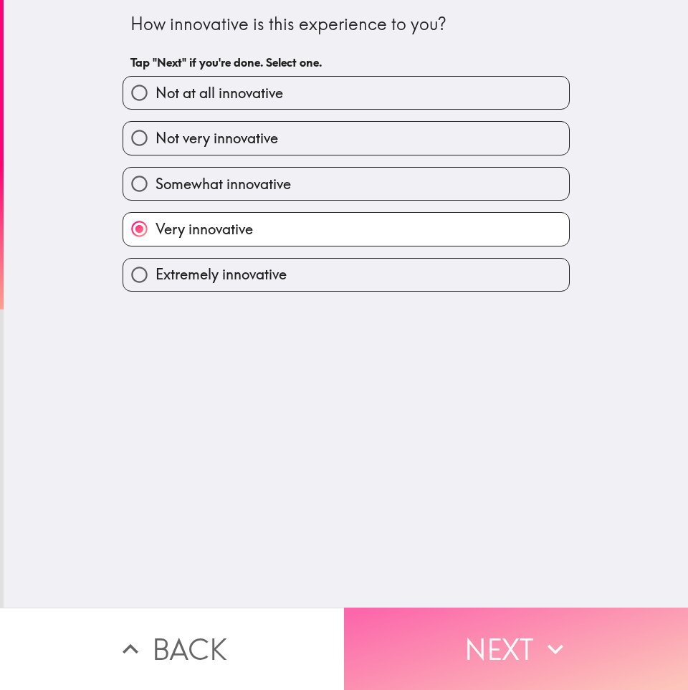
click at [411, 636] on button "Next" at bounding box center [516, 648] width 344 height 82
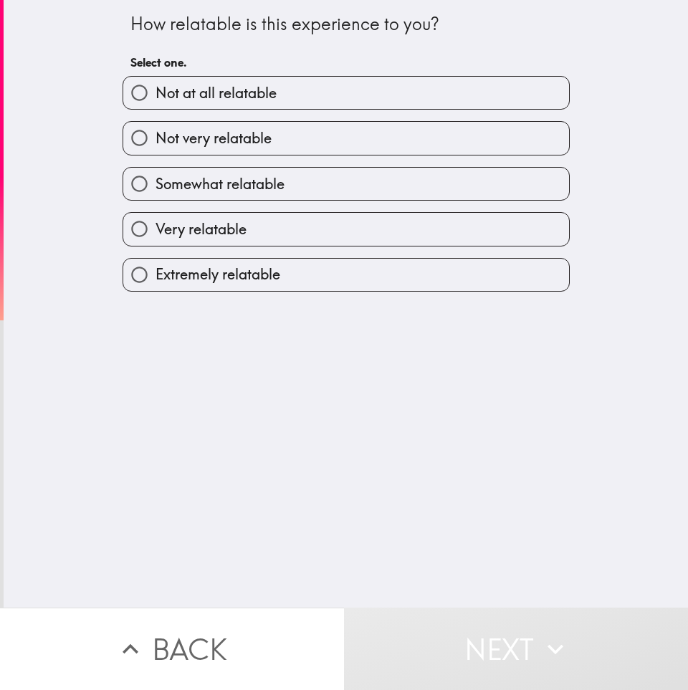
click at [271, 230] on label "Very relatable" at bounding box center [346, 229] width 446 height 32
click at [155, 230] on input "Very relatable" at bounding box center [139, 229] width 32 height 32
radio input "true"
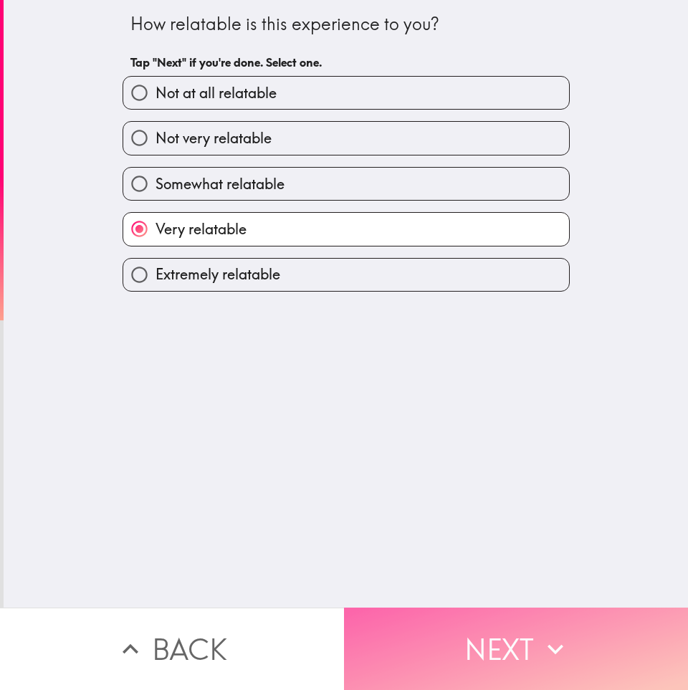
click at [406, 637] on button "Next" at bounding box center [516, 648] width 344 height 82
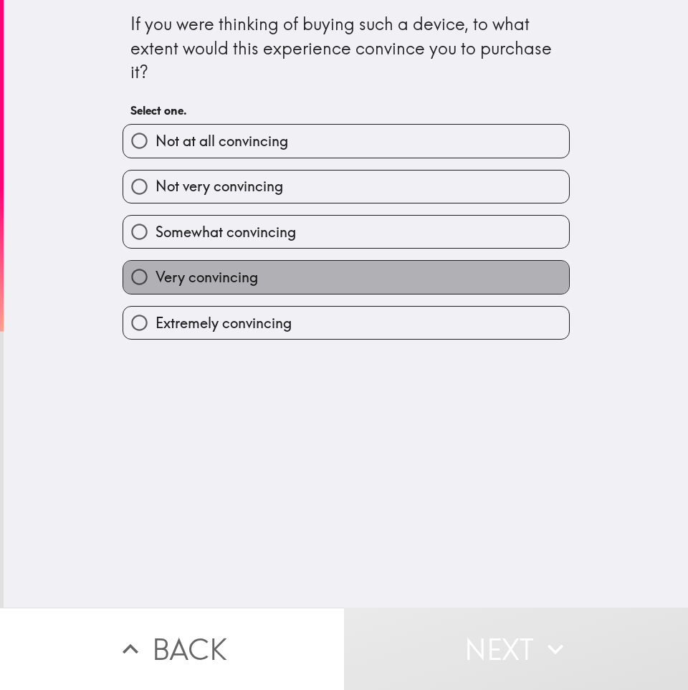
click at [266, 277] on label "Very convincing" at bounding box center [346, 277] width 446 height 32
click at [155, 277] on input "Very convincing" at bounding box center [139, 277] width 32 height 32
radio input "true"
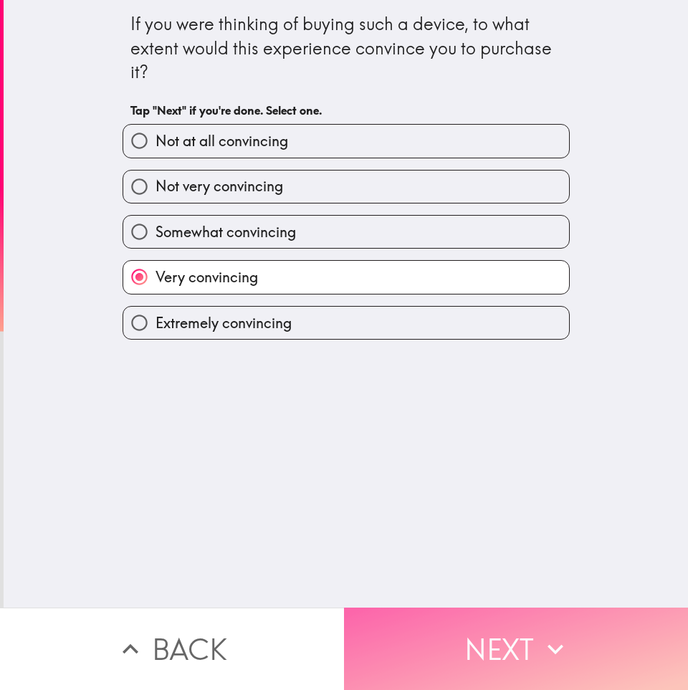
click at [401, 622] on button "Next" at bounding box center [516, 648] width 344 height 82
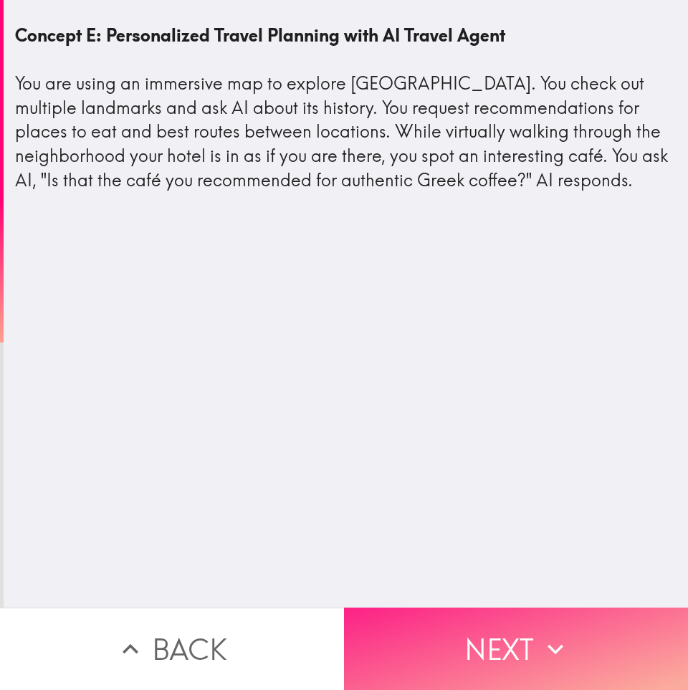
click at [408, 657] on button "Next" at bounding box center [516, 648] width 344 height 82
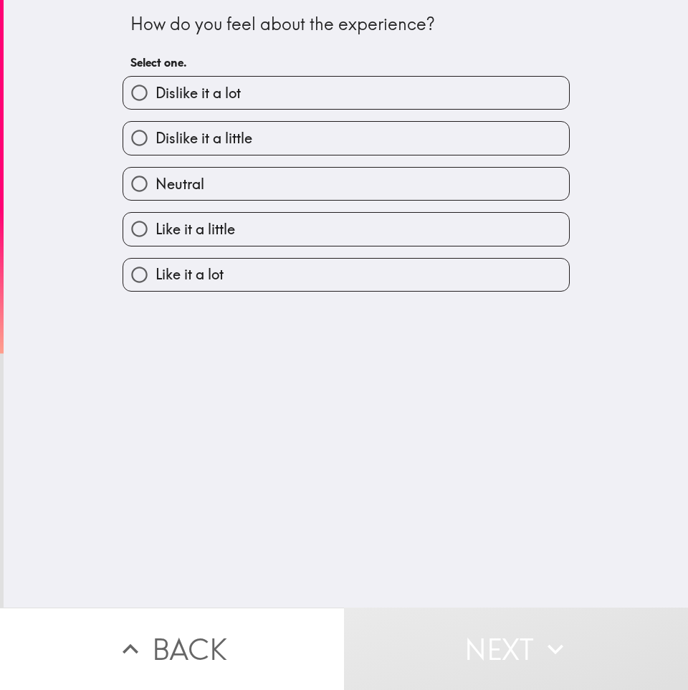
click at [265, 228] on label "Like it a little" at bounding box center [346, 229] width 446 height 32
click at [155, 228] on input "Like it a little" at bounding box center [139, 229] width 32 height 32
radio input "true"
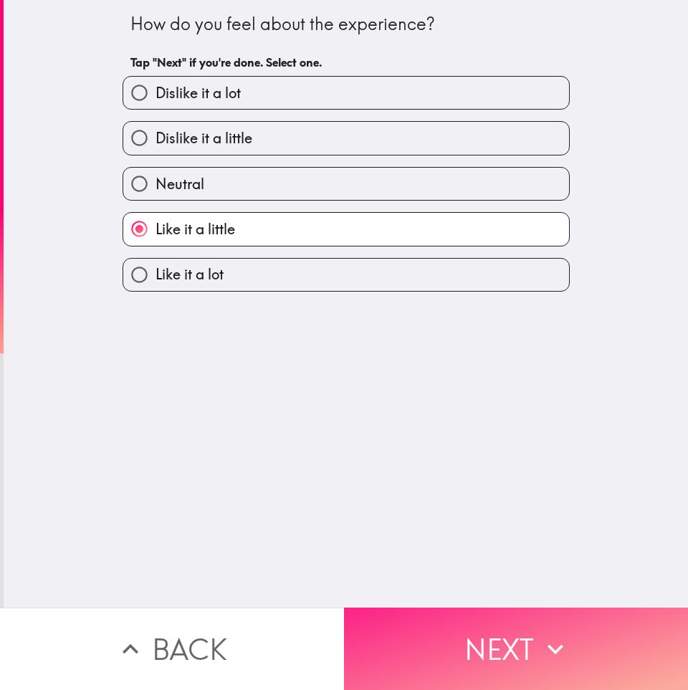
click at [491, 636] on button "Next" at bounding box center [516, 648] width 344 height 82
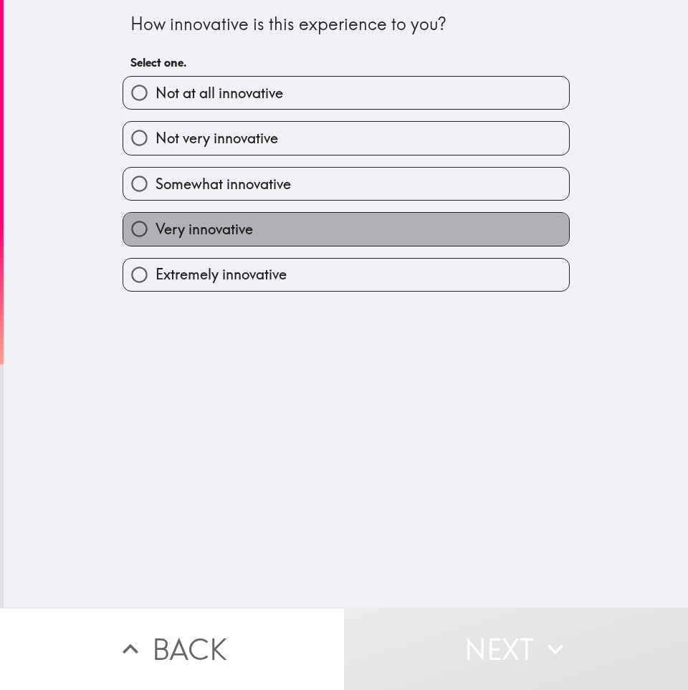
click at [305, 223] on label "Very innovative" at bounding box center [346, 229] width 446 height 32
click at [155, 223] on input "Very innovative" at bounding box center [139, 229] width 32 height 32
radio input "true"
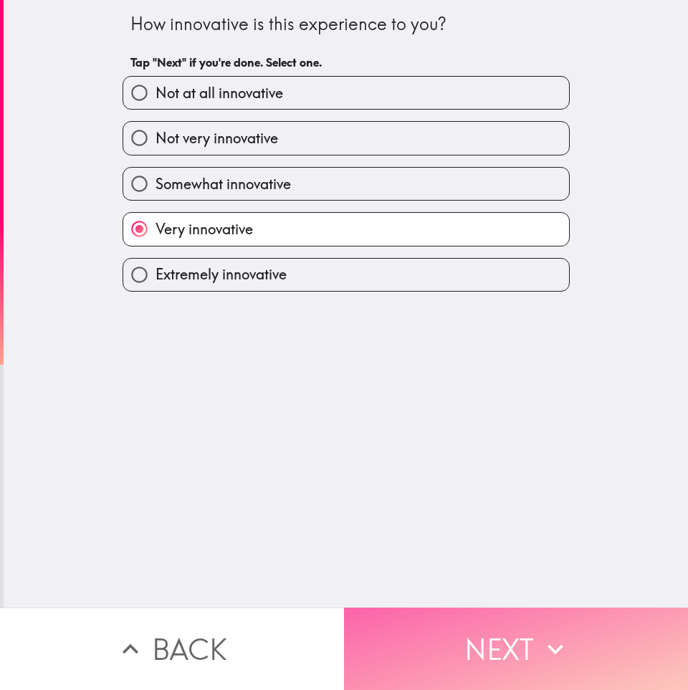
click at [439, 638] on button "Next" at bounding box center [516, 648] width 344 height 82
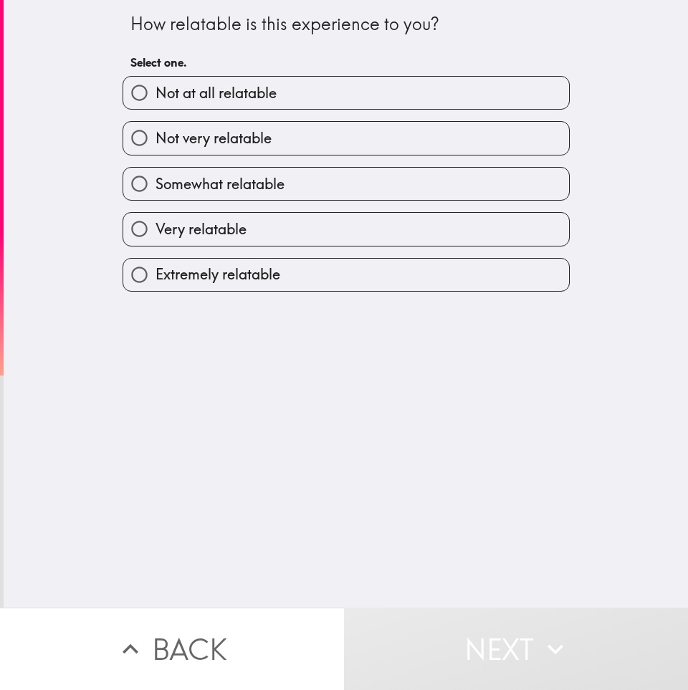
click at [274, 187] on span "Somewhat relatable" at bounding box center [219, 184] width 129 height 20
click at [155, 187] on input "Somewhat relatable" at bounding box center [139, 184] width 32 height 32
radio input "true"
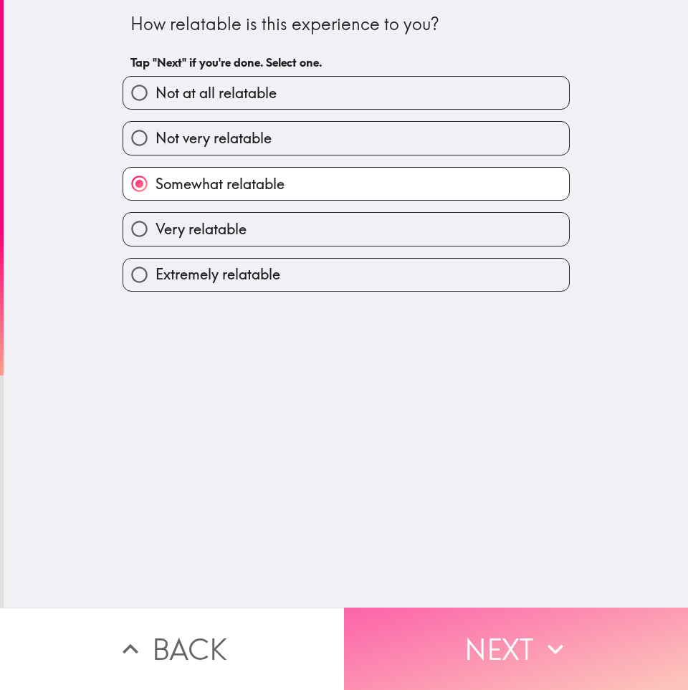
click at [409, 634] on button "Next" at bounding box center [516, 648] width 344 height 82
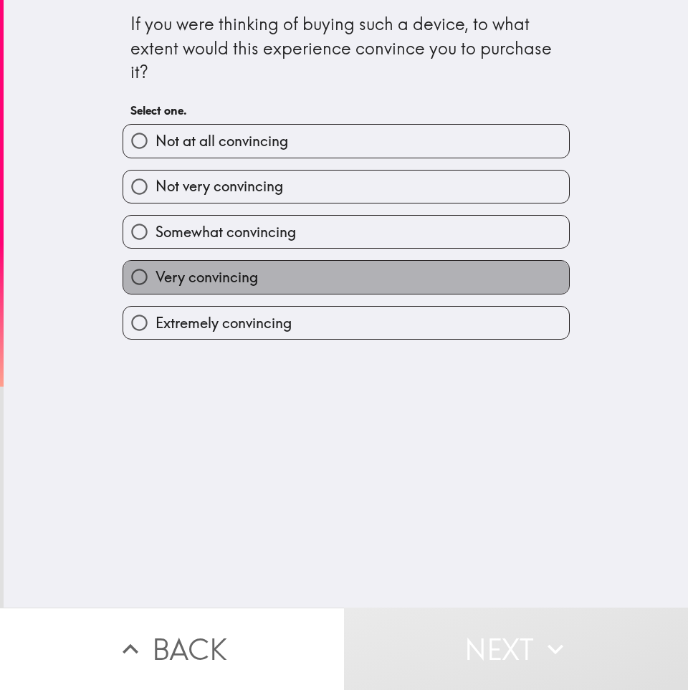
click at [273, 292] on label "Very convincing" at bounding box center [346, 277] width 446 height 32
click at [155, 292] on input "Very convincing" at bounding box center [139, 277] width 32 height 32
radio input "true"
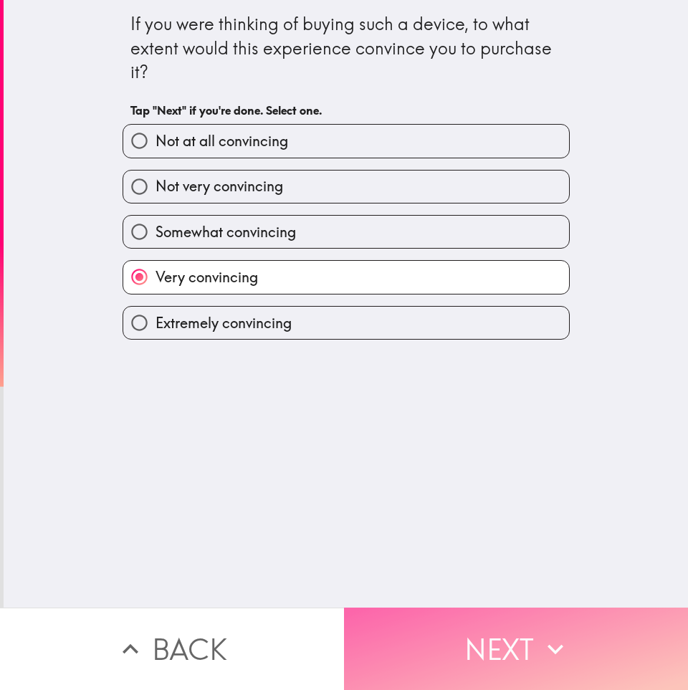
click at [435, 634] on button "Next" at bounding box center [516, 648] width 344 height 82
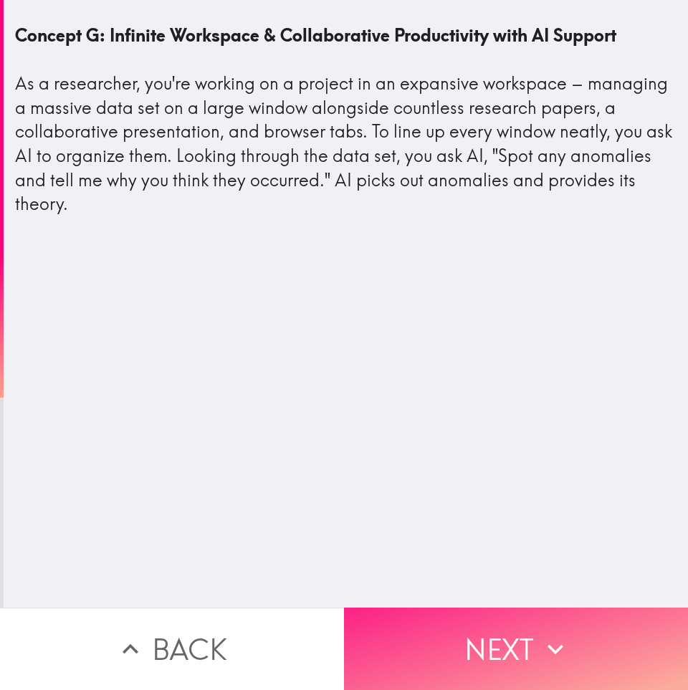
click at [435, 634] on button "Next" at bounding box center [516, 648] width 344 height 82
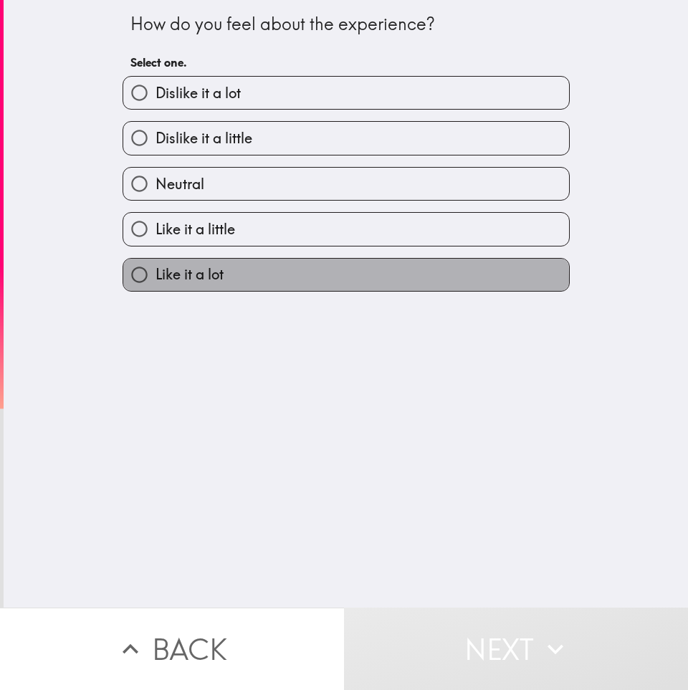
click at [246, 281] on label "Like it a lot" at bounding box center [346, 275] width 446 height 32
click at [155, 281] on input "Like it a lot" at bounding box center [139, 275] width 32 height 32
radio input "true"
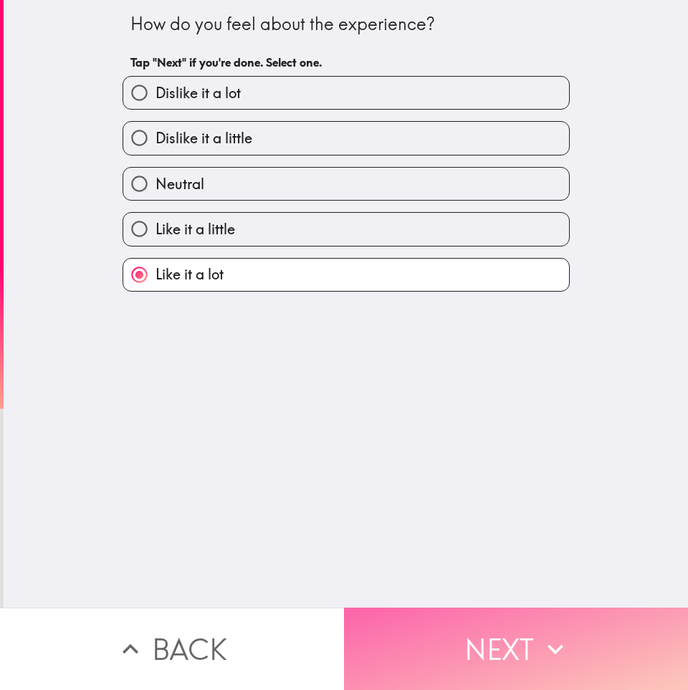
click at [541, 637] on icon "button" at bounding box center [555, 649] width 32 height 32
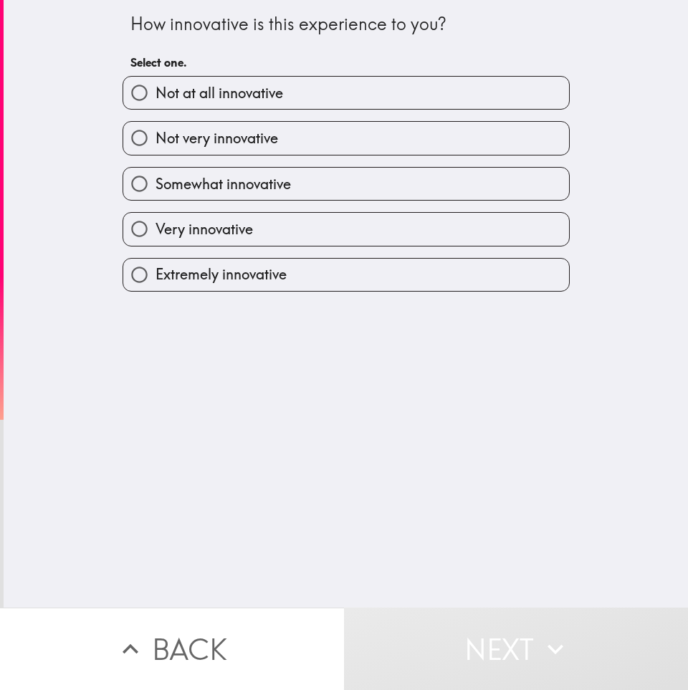
click at [224, 229] on span "Very innovative" at bounding box center [203, 229] width 97 height 20
click at [155, 229] on input "Very innovative" at bounding box center [139, 229] width 32 height 32
radio input "true"
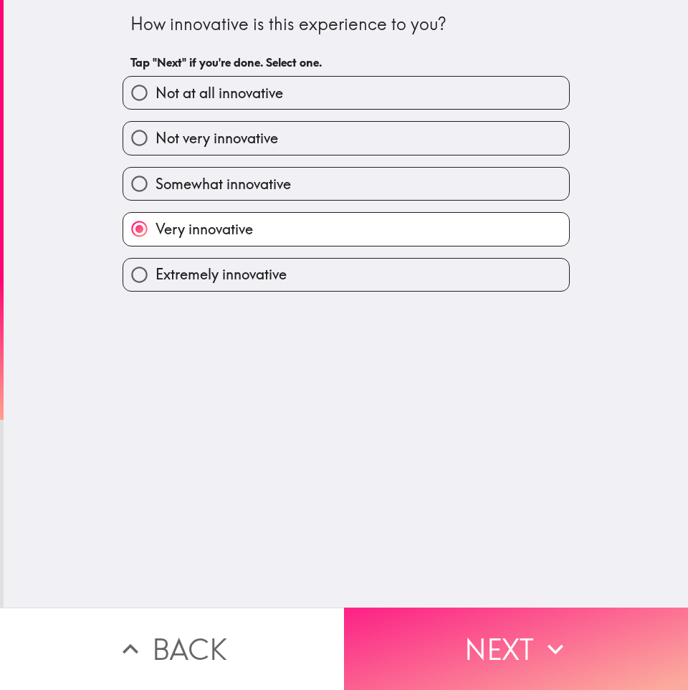
click at [497, 630] on button "Next" at bounding box center [516, 648] width 344 height 82
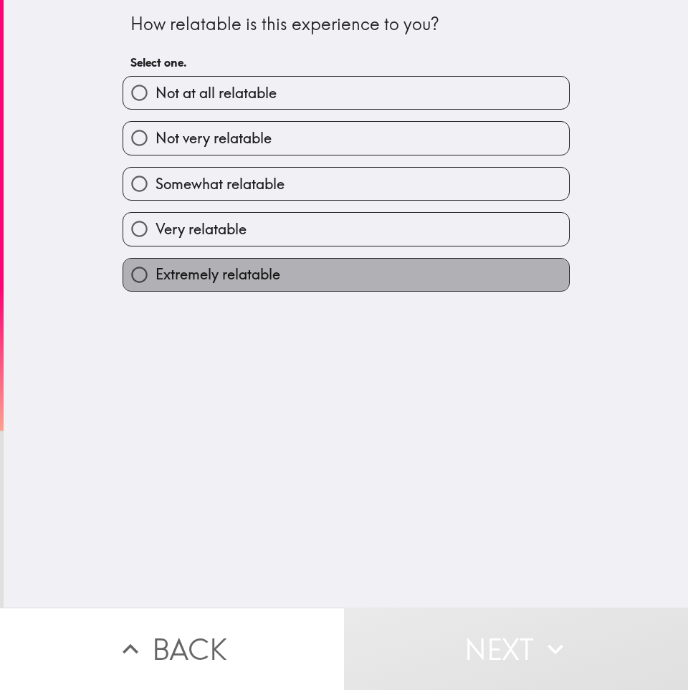
click at [324, 271] on label "Extremely relatable" at bounding box center [346, 275] width 446 height 32
click at [155, 271] on input "Extremely relatable" at bounding box center [139, 275] width 32 height 32
radio input "true"
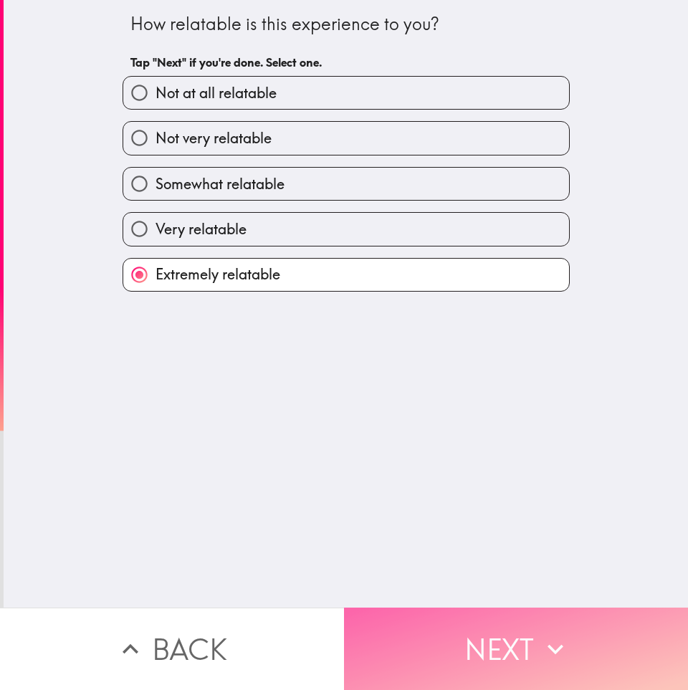
click at [425, 630] on button "Next" at bounding box center [516, 648] width 344 height 82
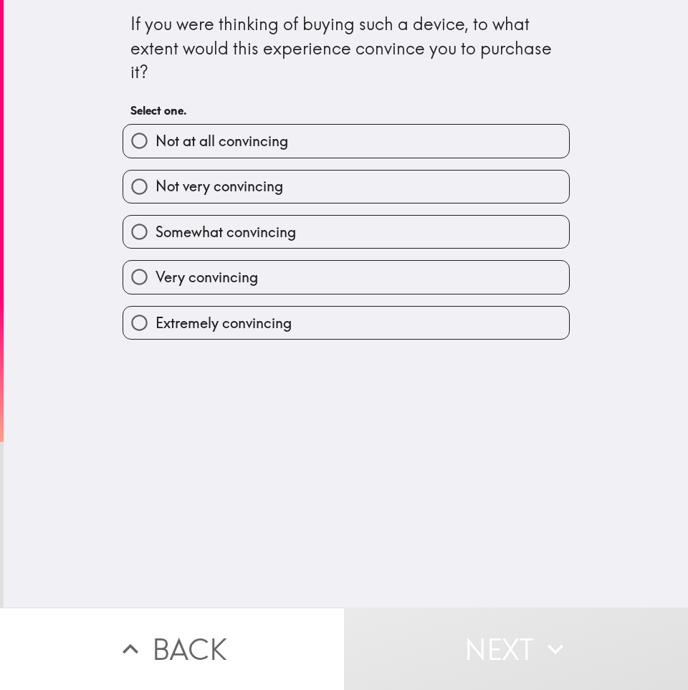
click at [175, 261] on div "Very convincing" at bounding box center [345, 277] width 447 height 34
click at [168, 274] on span "Very convincing" at bounding box center [206, 277] width 102 height 20
click at [155, 274] on input "Very convincing" at bounding box center [139, 277] width 32 height 32
radio input "true"
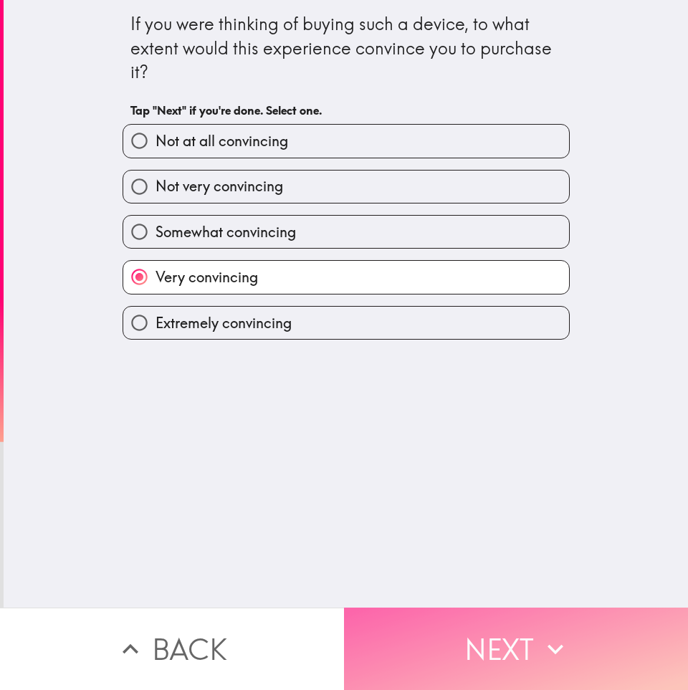
click at [405, 633] on button "Next" at bounding box center [516, 648] width 344 height 82
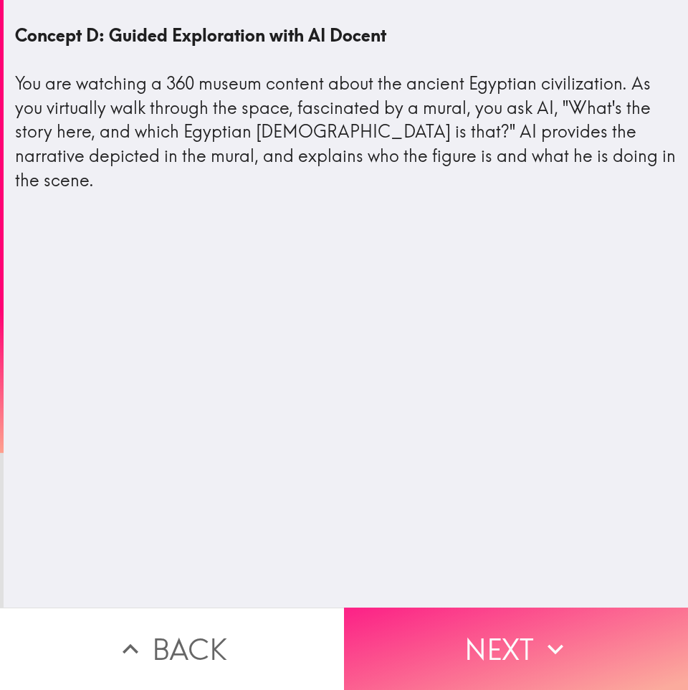
click at [484, 644] on button "Next" at bounding box center [516, 648] width 344 height 82
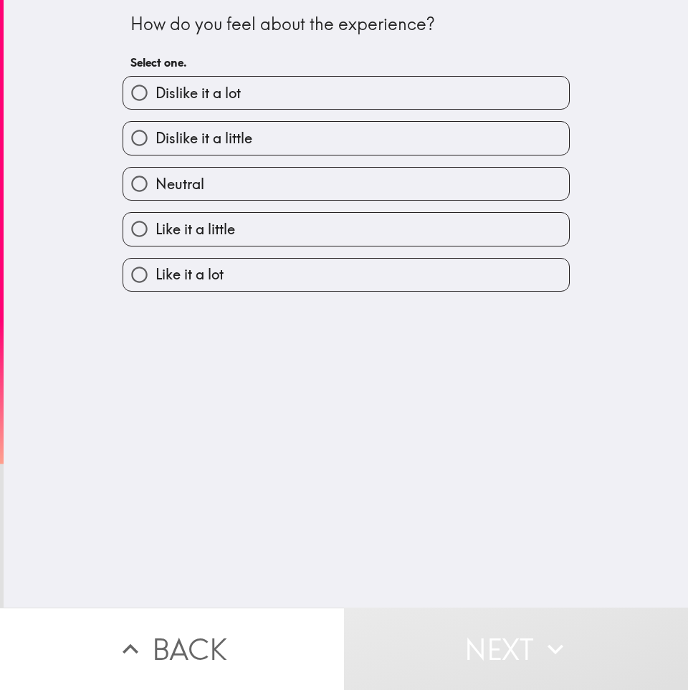
click at [277, 228] on label "Like it a little" at bounding box center [346, 229] width 446 height 32
click at [155, 228] on input "Like it a little" at bounding box center [139, 229] width 32 height 32
radio input "true"
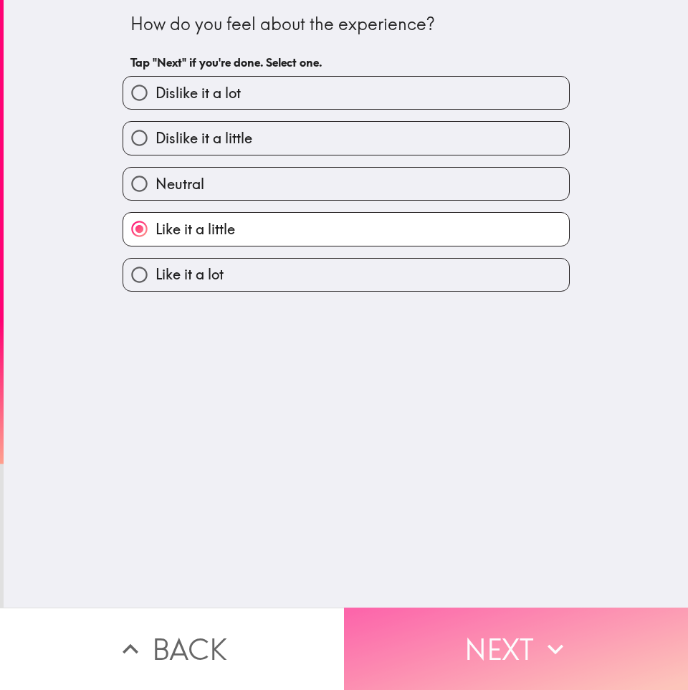
click at [437, 647] on button "Next" at bounding box center [516, 648] width 344 height 82
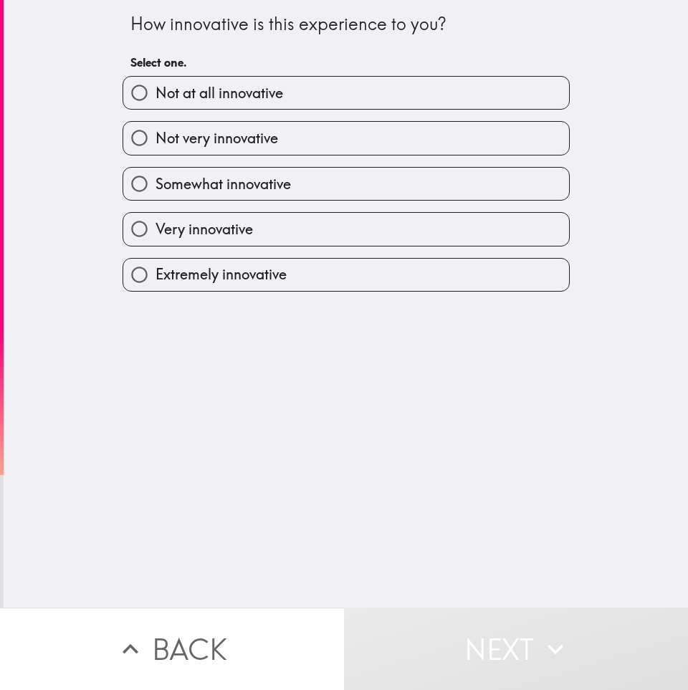
click at [251, 201] on div "Somewhat innovative" at bounding box center [345, 184] width 447 height 34
click at [256, 220] on label "Very innovative" at bounding box center [346, 229] width 446 height 32
click at [155, 220] on input "Very innovative" at bounding box center [139, 229] width 32 height 32
radio input "true"
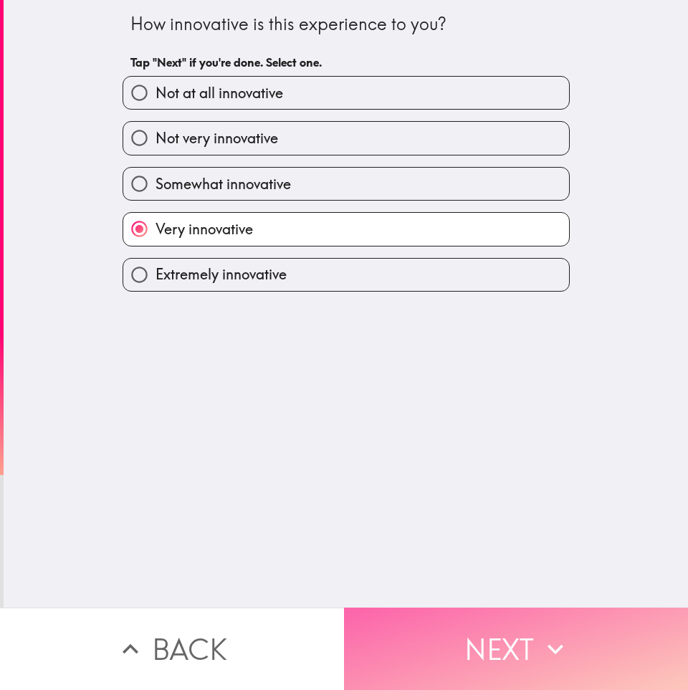
click at [451, 637] on button "Next" at bounding box center [516, 648] width 344 height 82
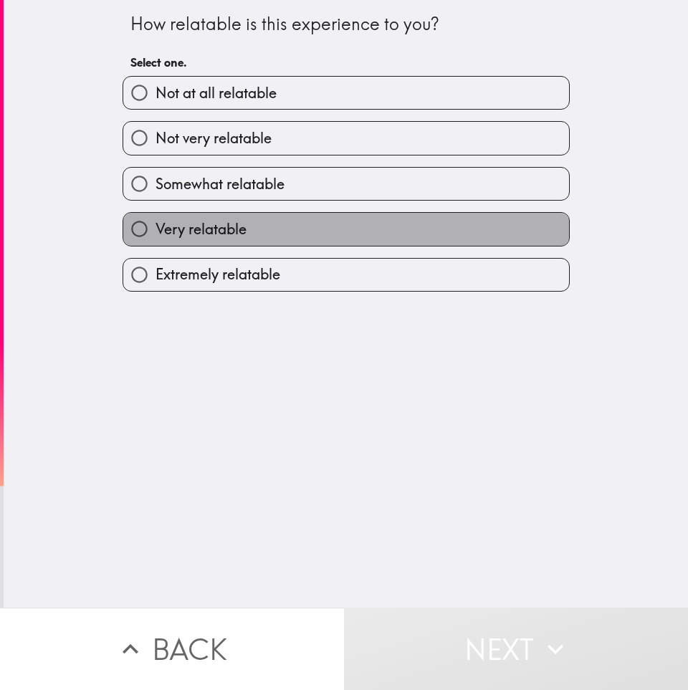
click at [246, 239] on span "Very relatable" at bounding box center [200, 229] width 91 height 20
click at [155, 240] on input "Very relatable" at bounding box center [139, 229] width 32 height 32
radio input "true"
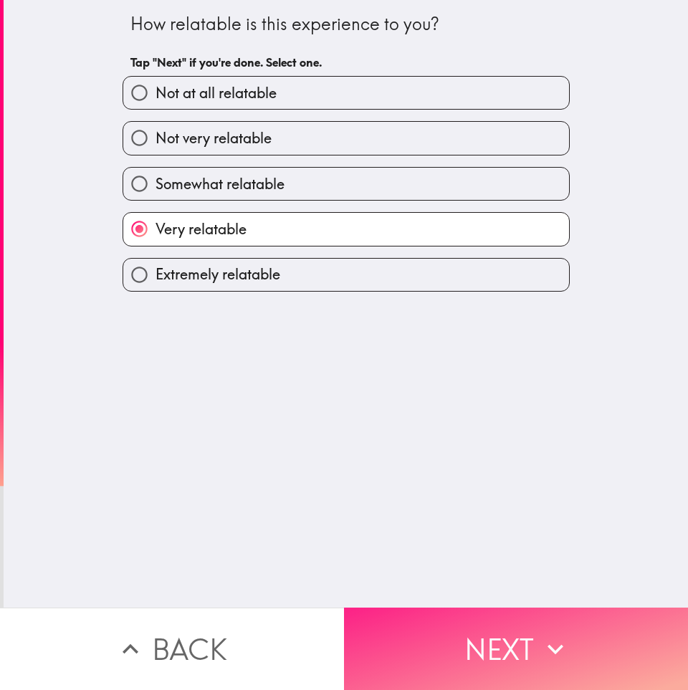
click at [530, 631] on button "Next" at bounding box center [516, 648] width 344 height 82
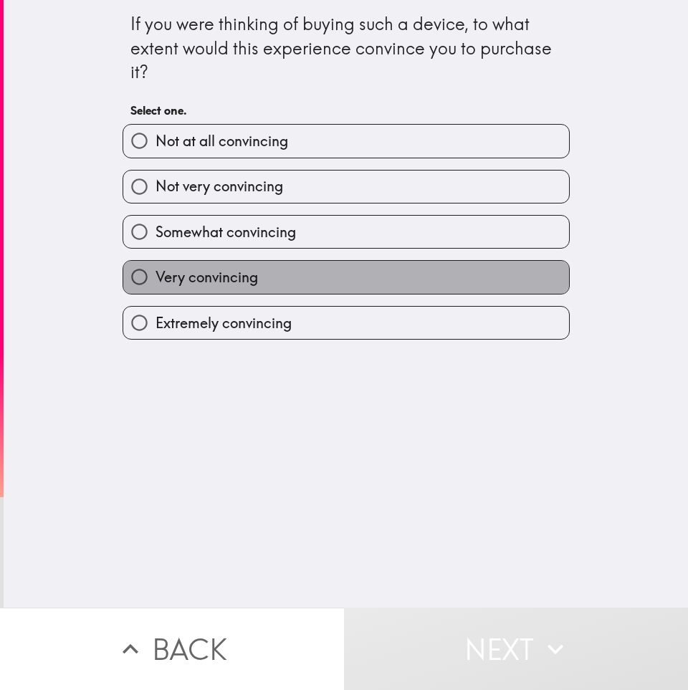
click at [355, 277] on label "Very convincing" at bounding box center [346, 277] width 446 height 32
click at [155, 277] on input "Very convincing" at bounding box center [139, 277] width 32 height 32
radio input "true"
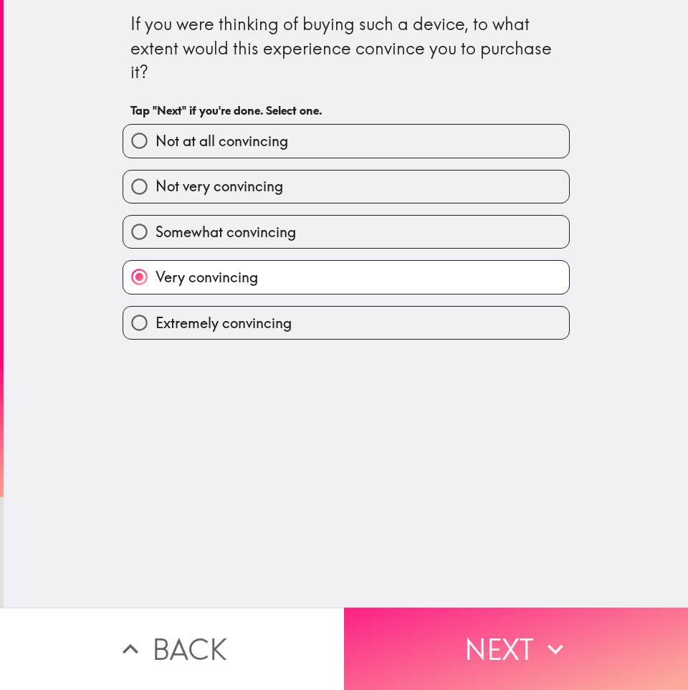
click at [552, 668] on button "Next" at bounding box center [516, 648] width 344 height 82
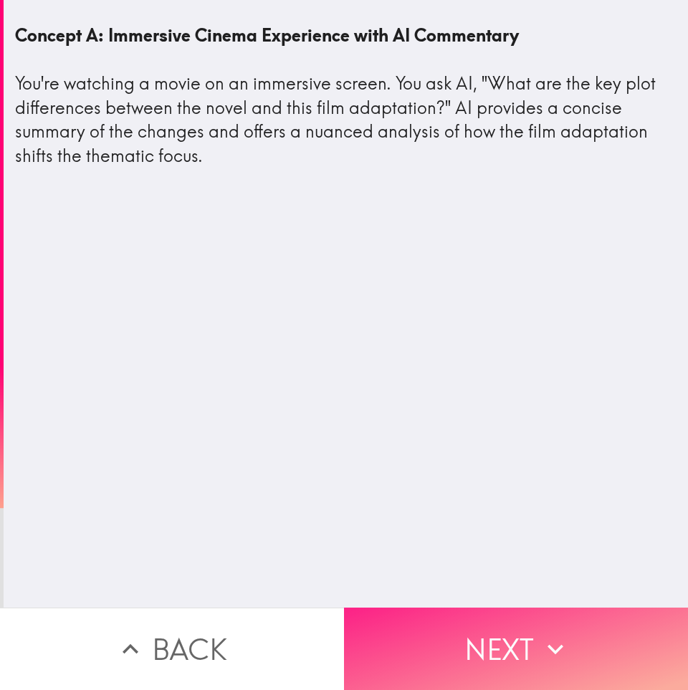
click at [398, 642] on button "Next" at bounding box center [516, 648] width 344 height 82
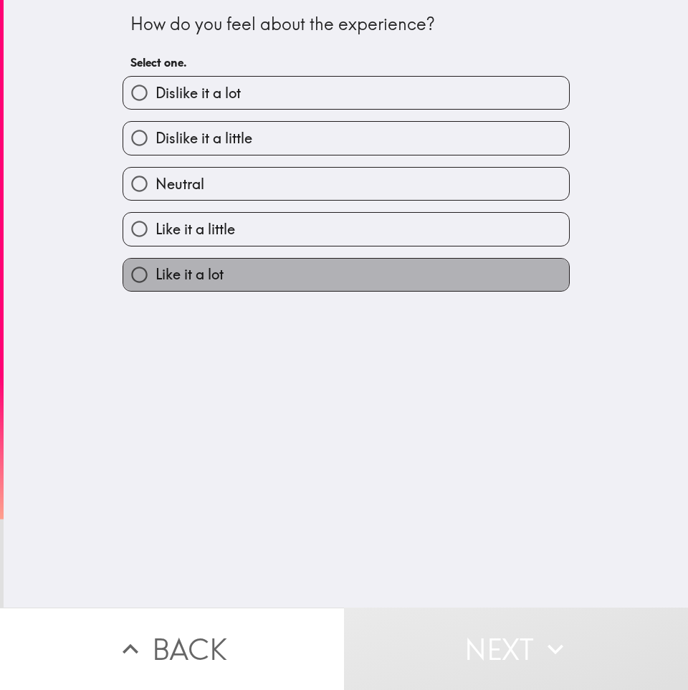
click at [213, 269] on span "Like it a lot" at bounding box center [189, 274] width 68 height 20
click at [155, 269] on input "Like it a lot" at bounding box center [139, 275] width 32 height 32
radio input "true"
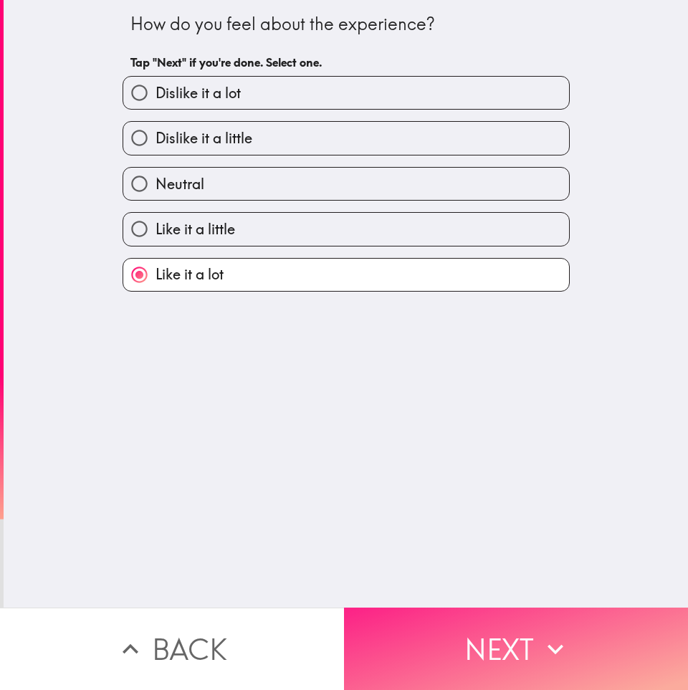
click at [612, 642] on button "Next" at bounding box center [516, 648] width 344 height 82
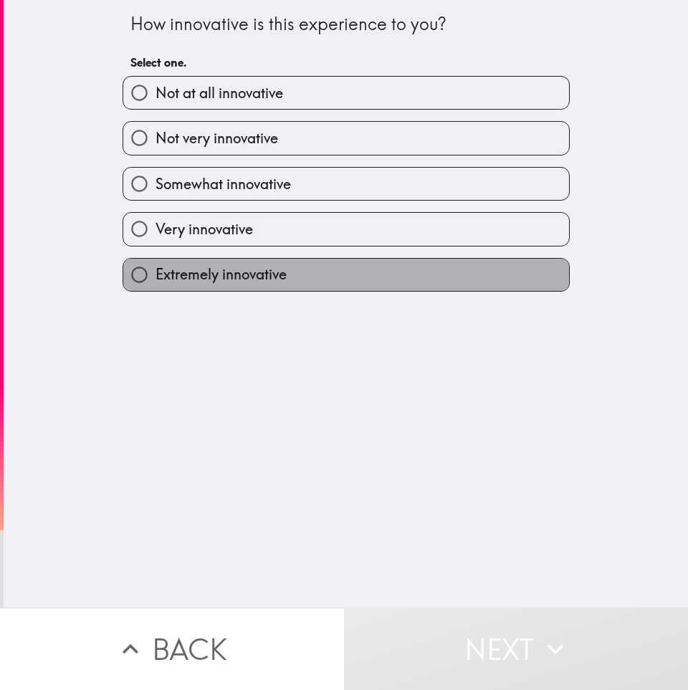
click at [324, 275] on label "Extremely innovative" at bounding box center [346, 275] width 446 height 32
click at [155, 275] on input "Extremely innovative" at bounding box center [139, 275] width 32 height 32
radio input "true"
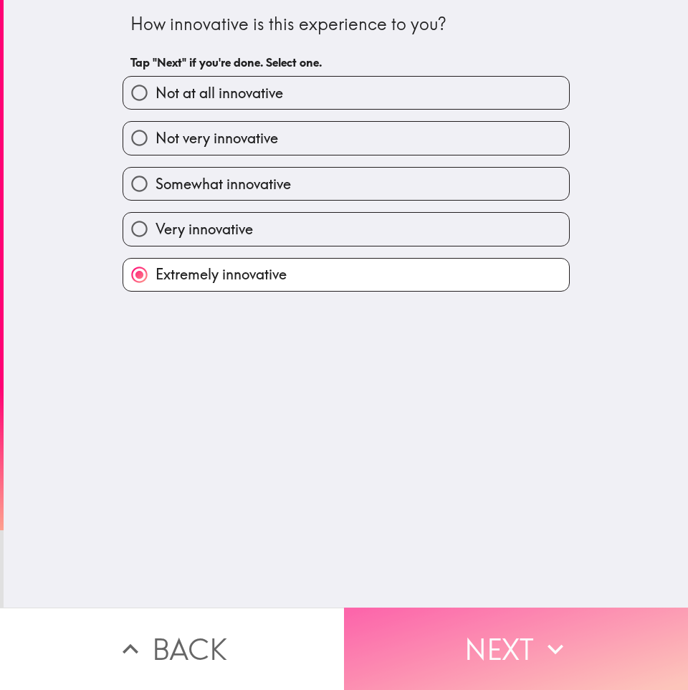
click at [439, 647] on button "Next" at bounding box center [516, 648] width 344 height 82
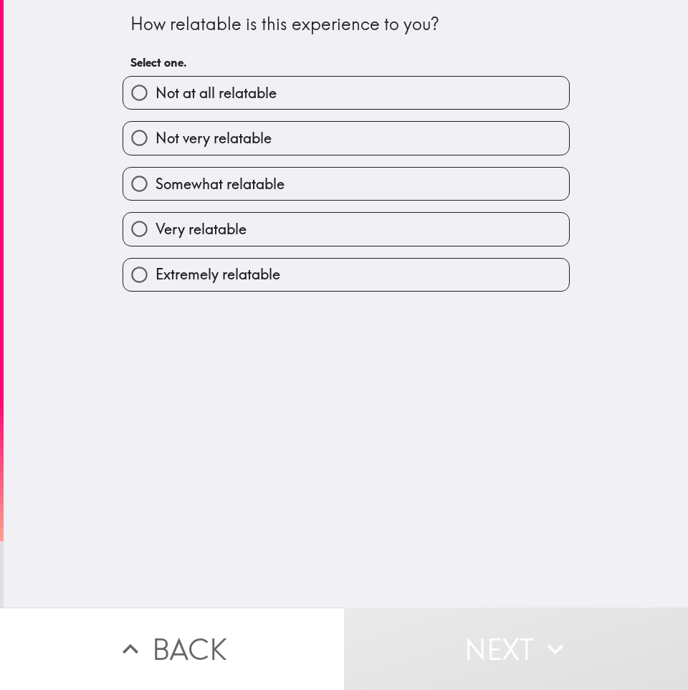
click at [245, 211] on div "Very relatable" at bounding box center [340, 223] width 458 height 45
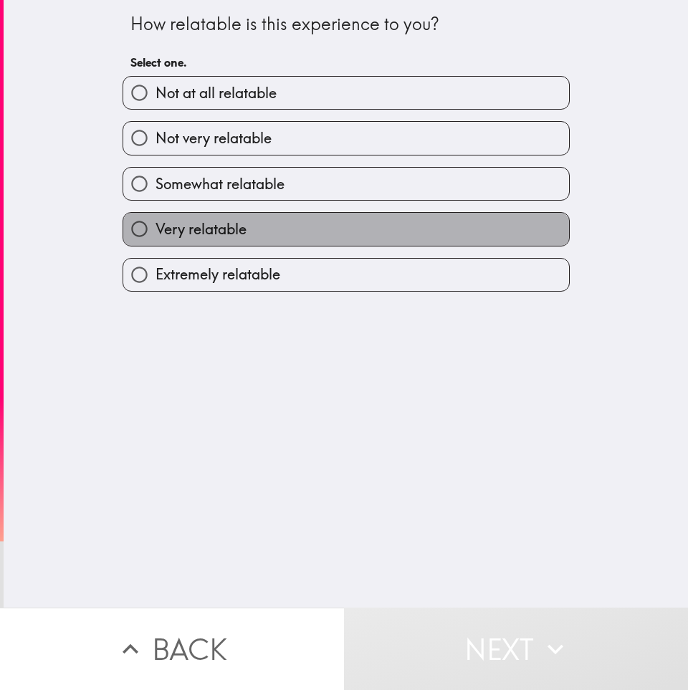
click at [245, 236] on span "Very relatable" at bounding box center [200, 229] width 91 height 20
click at [155, 236] on input "Very relatable" at bounding box center [139, 229] width 32 height 32
radio input "true"
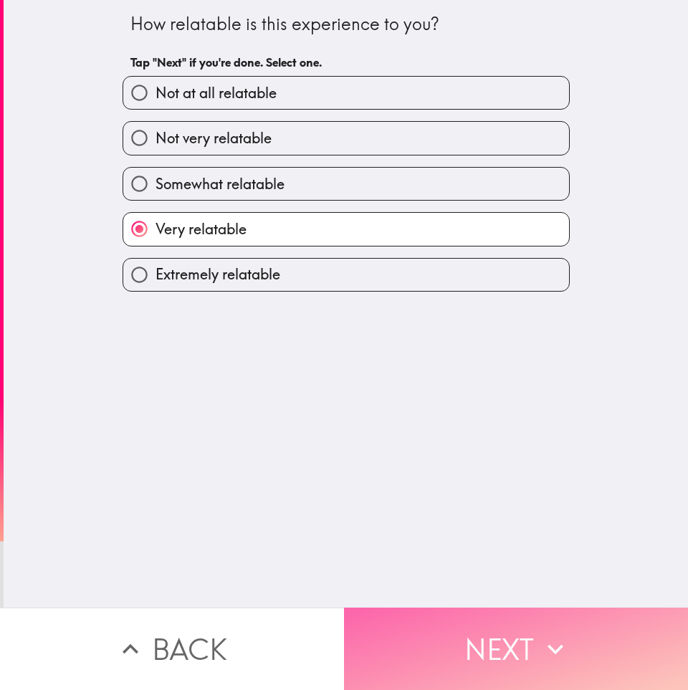
click at [458, 649] on button "Next" at bounding box center [516, 648] width 344 height 82
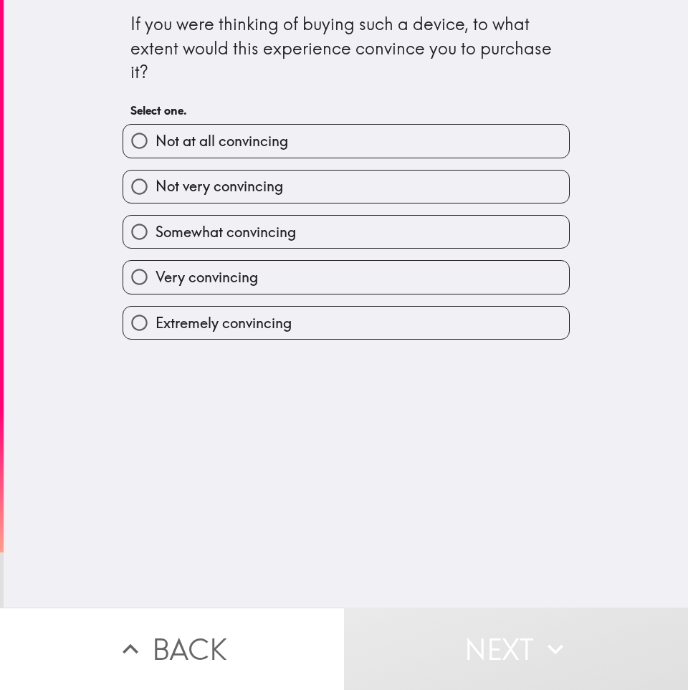
click at [271, 333] on span "Extremely convincing" at bounding box center [223, 323] width 136 height 20
click at [155, 333] on input "Extremely convincing" at bounding box center [139, 323] width 32 height 32
radio input "true"
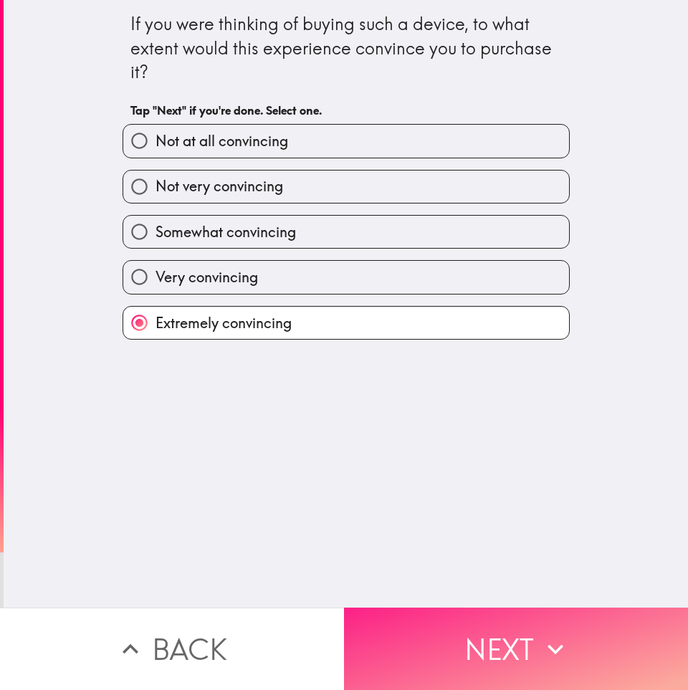
click at [460, 655] on button "Next" at bounding box center [516, 648] width 344 height 82
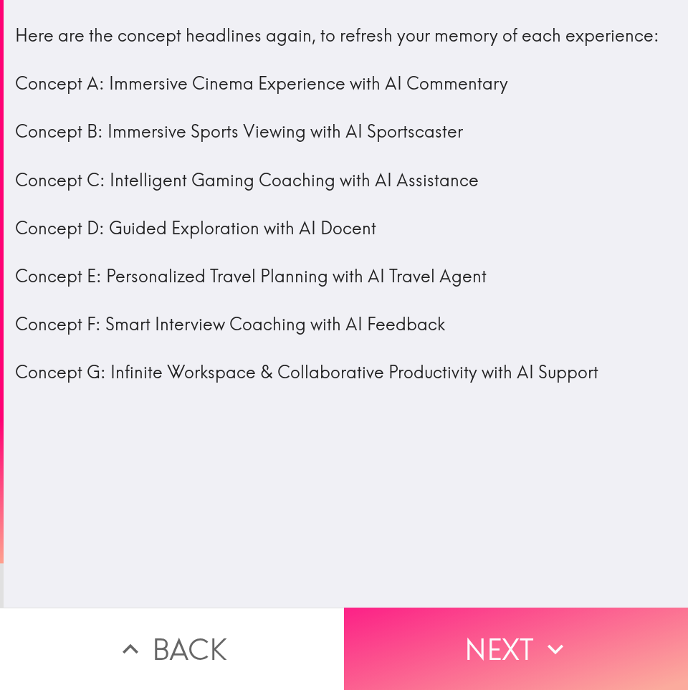
click at [426, 652] on button "Next" at bounding box center [516, 648] width 344 height 82
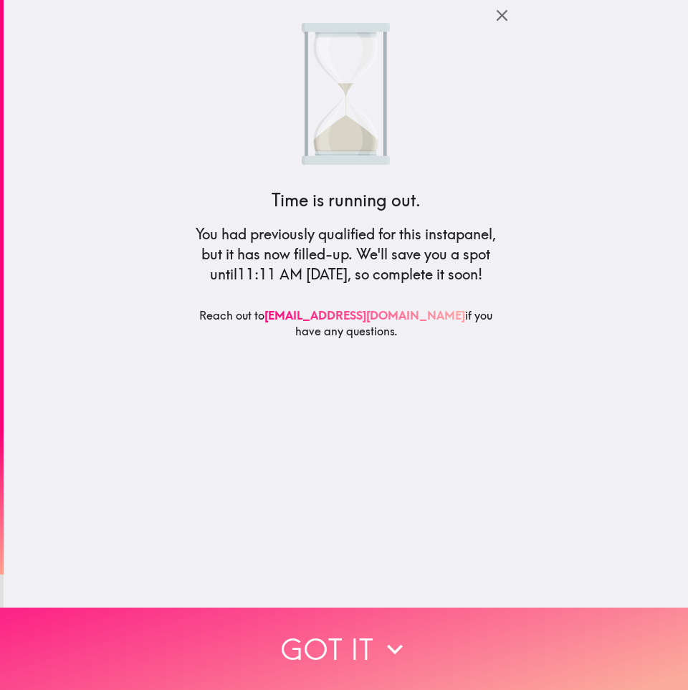
click at [322, 653] on button "Got it" at bounding box center [344, 648] width 688 height 82
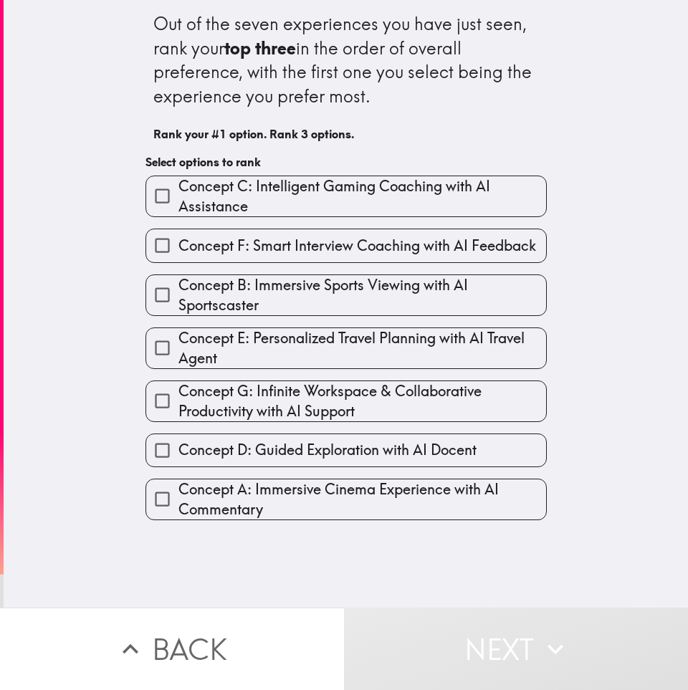
click at [250, 201] on span "Concept C: Intelligent Gaming Coaching with AI Assistance" at bounding box center [361, 196] width 367 height 40
click at [178, 201] on input "Concept C: Intelligent Gaming Coaching with AI Assistance" at bounding box center [162, 196] width 32 height 32
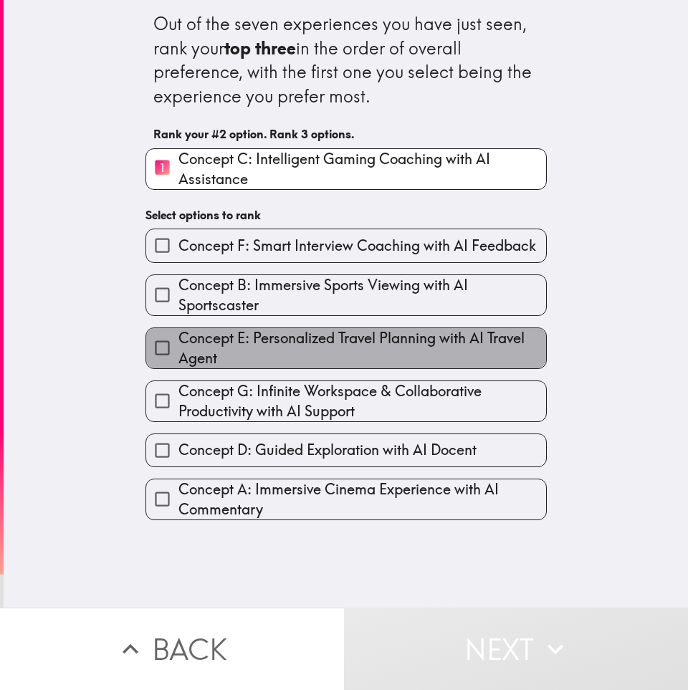
click at [271, 359] on span "Concept E: Personalized Travel Planning with AI Travel Agent" at bounding box center [361, 348] width 367 height 40
click at [178, 359] on input "Concept E: Personalized Travel Planning with AI Travel Agent" at bounding box center [162, 348] width 32 height 32
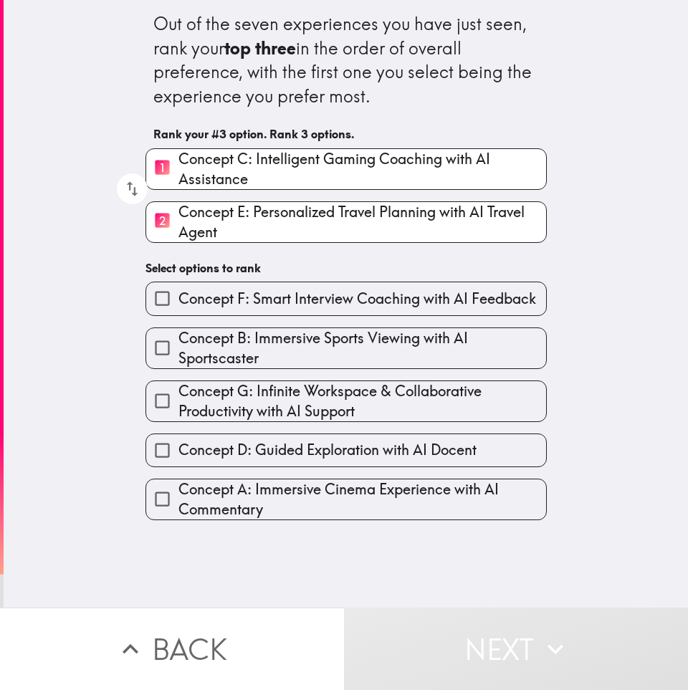
click at [305, 524] on div "Out of the seven experiences you have just seen, rank your top three in the ord…" at bounding box center [346, 303] width 684 height 607
click at [296, 503] on span "Concept A: Immersive Cinema Experience with AI Commentary" at bounding box center [361, 499] width 367 height 40
click at [178, 503] on input "Concept A: Immersive Cinema Experience with AI Commentary" at bounding box center [162, 499] width 32 height 32
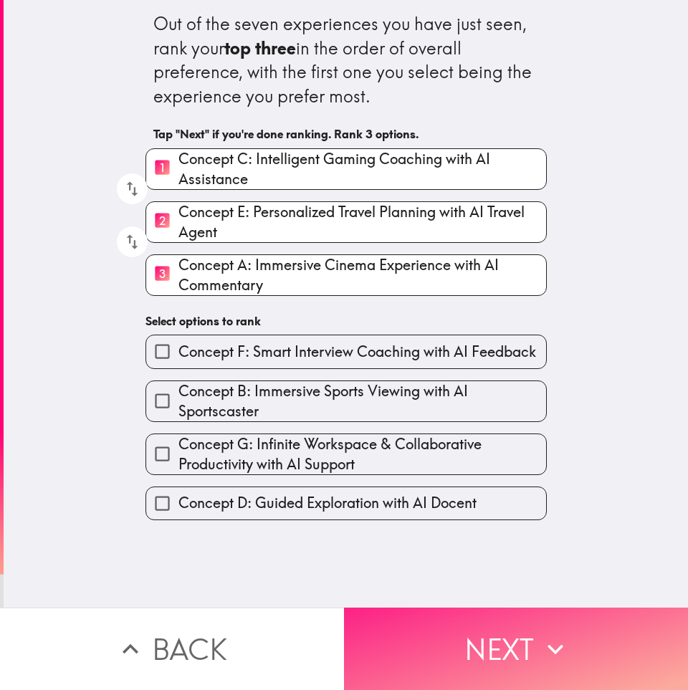
click at [382, 647] on button "Next" at bounding box center [516, 648] width 344 height 82
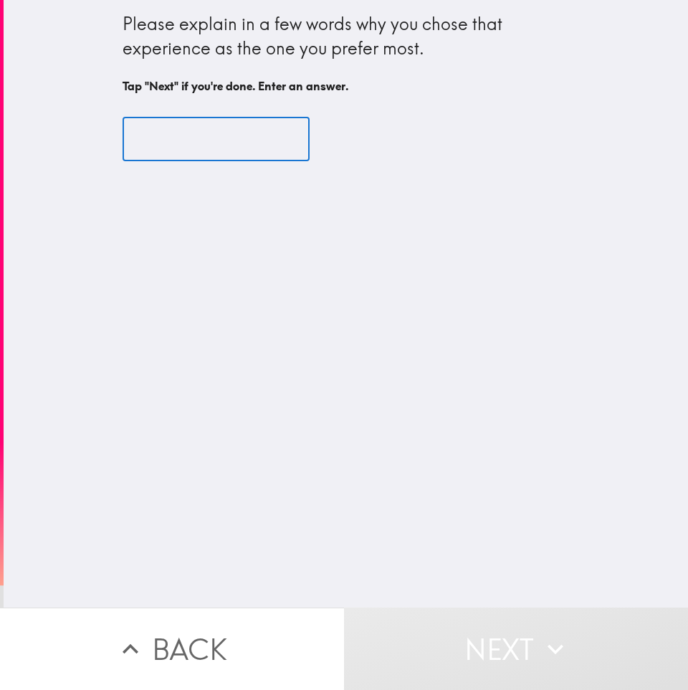
click at [183, 130] on input "text" at bounding box center [215, 139] width 187 height 44
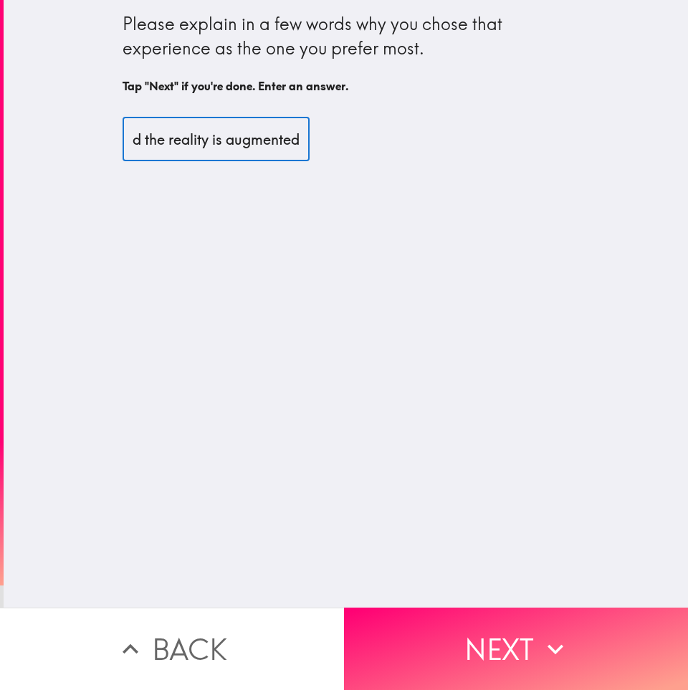
scroll to position [0, 272]
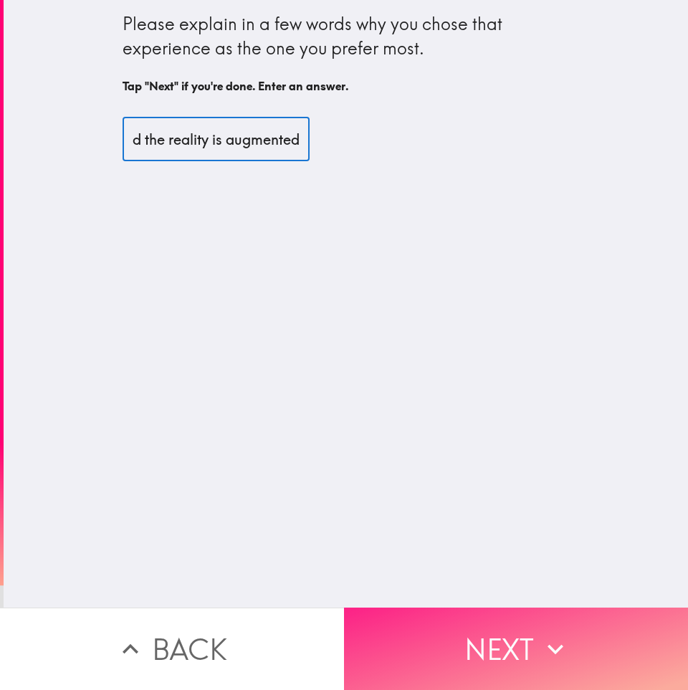
type input "The experience that has one device and the reality is augmented"
click at [466, 676] on button "Next" at bounding box center [516, 648] width 344 height 82
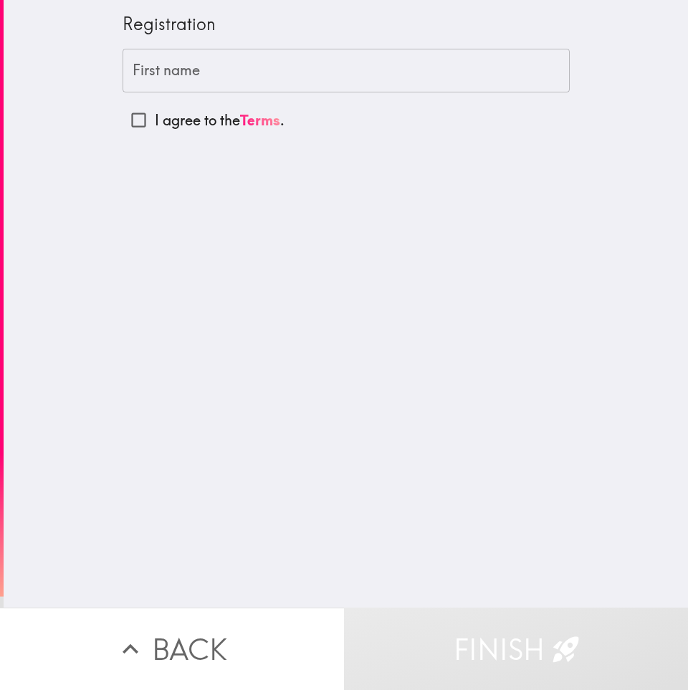
click at [216, 87] on input "First name" at bounding box center [345, 71] width 447 height 44
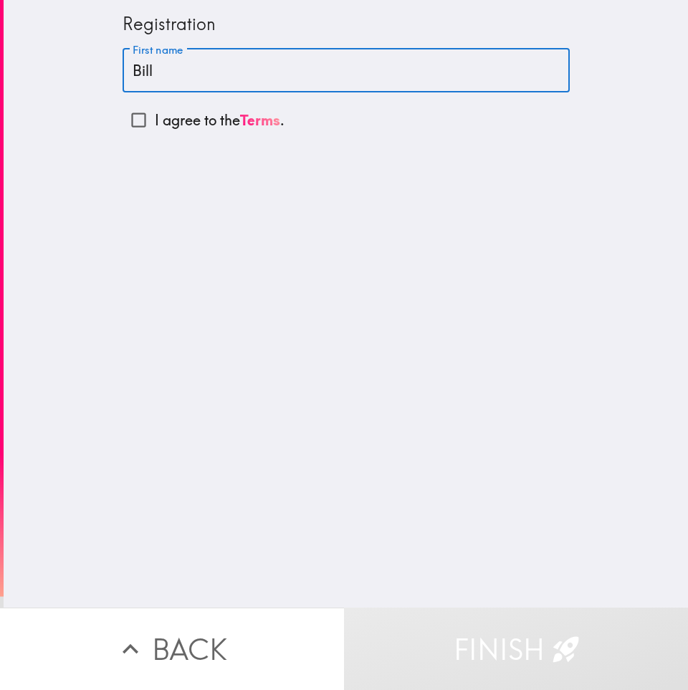
type input "Bill"
click at [143, 119] on input "I agree to the Terms ." at bounding box center [138, 120] width 32 height 32
checkbox input "true"
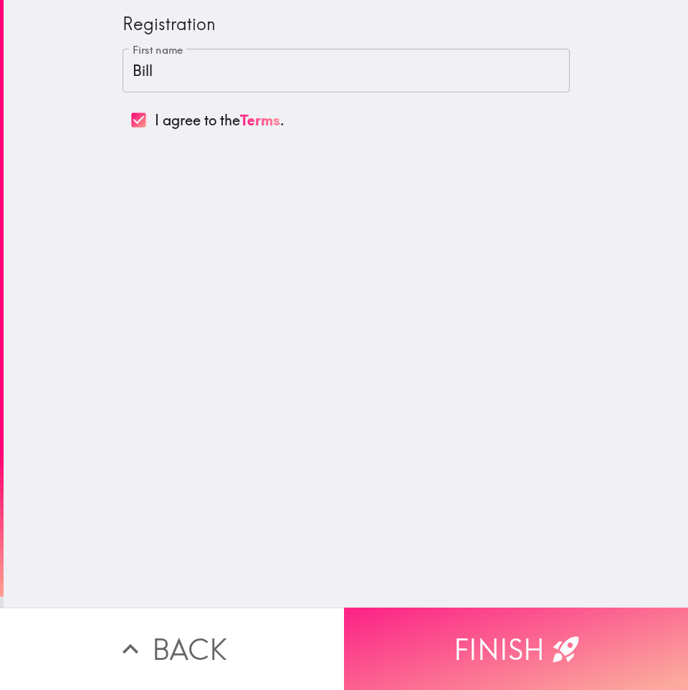
click at [471, 654] on button "Finish" at bounding box center [516, 648] width 344 height 82
